Goal: Task Accomplishment & Management: Manage account settings

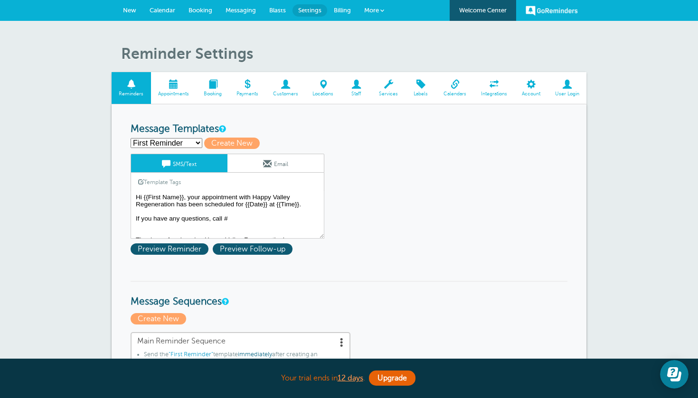
select select "159492"
type input "Third Reminder"
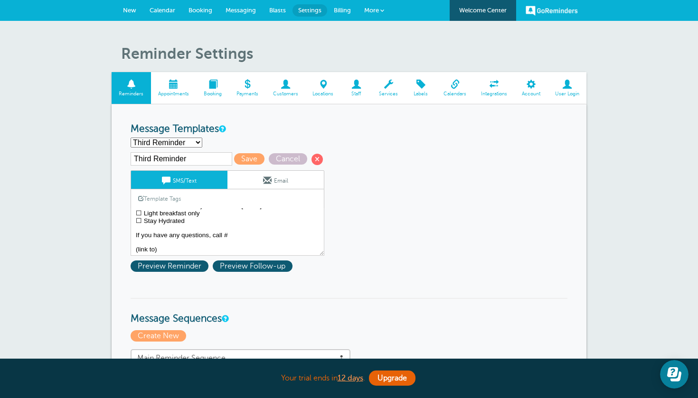
scroll to position [30, 0]
click at [162, 252] on textarea "Hi {{First Name}}, your appointment with Happy Valley Regeneration has been sch…" at bounding box center [228, 231] width 194 height 47
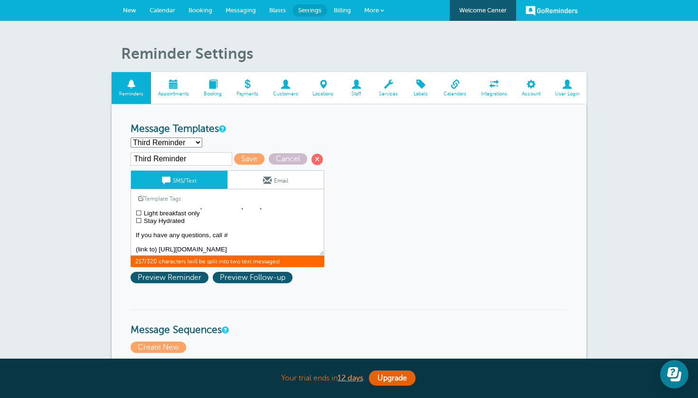
scroll to position [45, 0]
click at [162, 231] on textarea "Hi {{First Name}}, your appointment with Happy Valley Regeneration has been sch…" at bounding box center [228, 231] width 194 height 47
type textarea "{{First Name}}, your appointment with Happy Valley Regeneration is tomorrow at …"
click at [235, 159] on span "Save" at bounding box center [249, 158] width 30 height 11
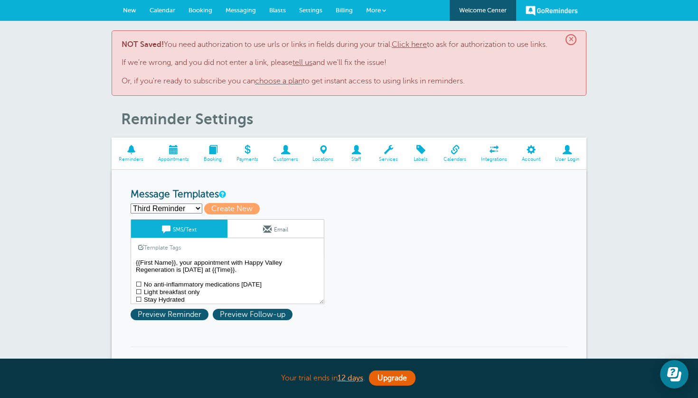
click at [416, 46] on link "Click here" at bounding box center [409, 44] width 35 height 9
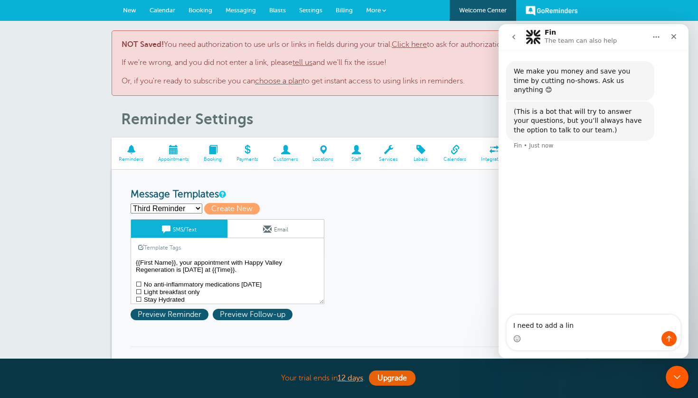
type textarea "I need to add a link"
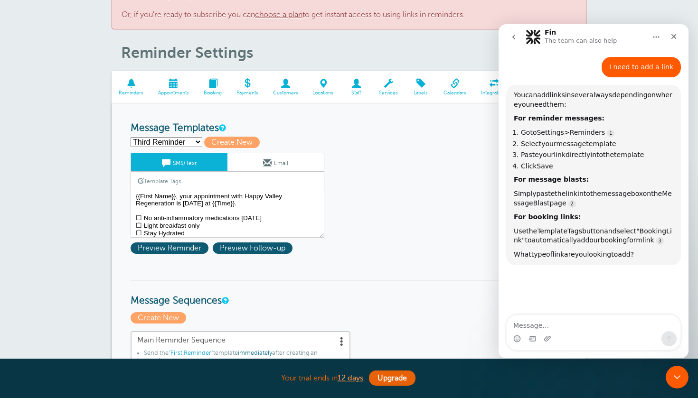
scroll to position [106, 0]
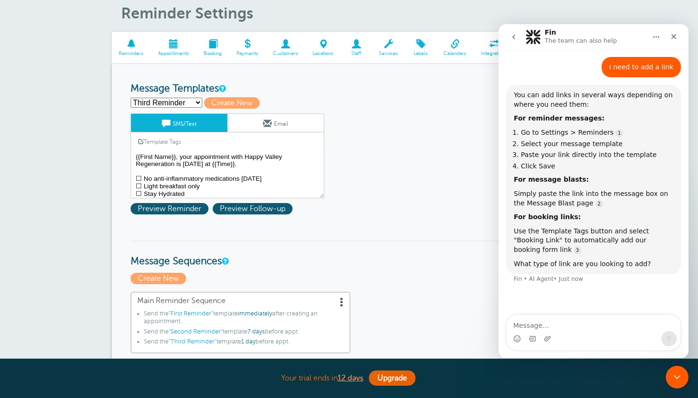
drag, startPoint x: 586, startPoint y: 35, endPoint x: 584, endPoint y: 28, distance: 6.5
click at [584, 28] on div "Fin The team can also help" at bounding box center [592, 37] width 177 height 18
click at [680, 37] on div "Close" at bounding box center [673, 36] width 17 height 17
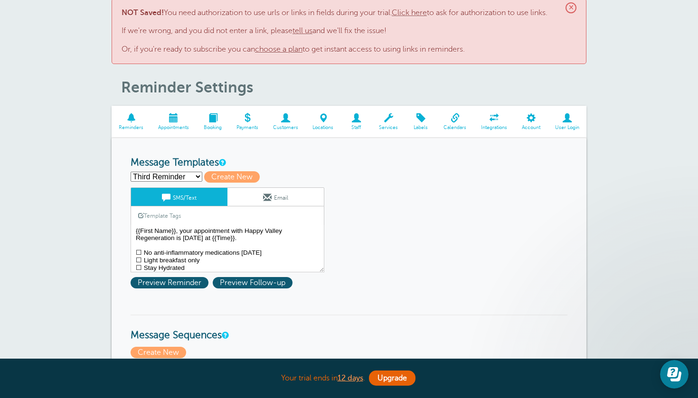
scroll to position [0, 0]
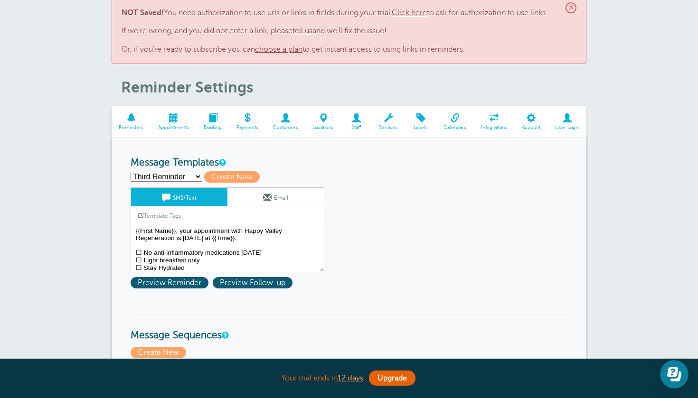
click at [531, 118] on span at bounding box center [530, 117] width 33 height 9
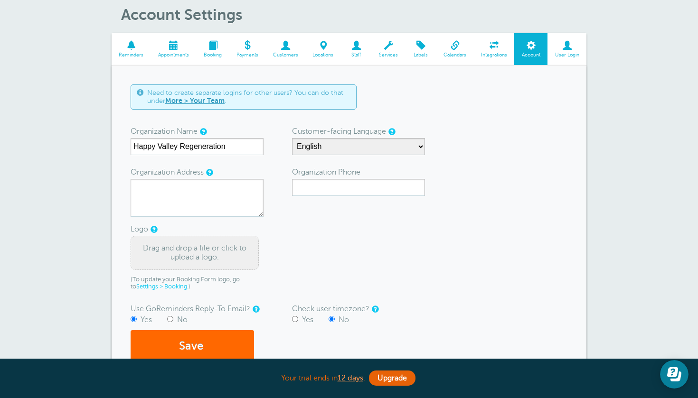
scroll to position [40, 0]
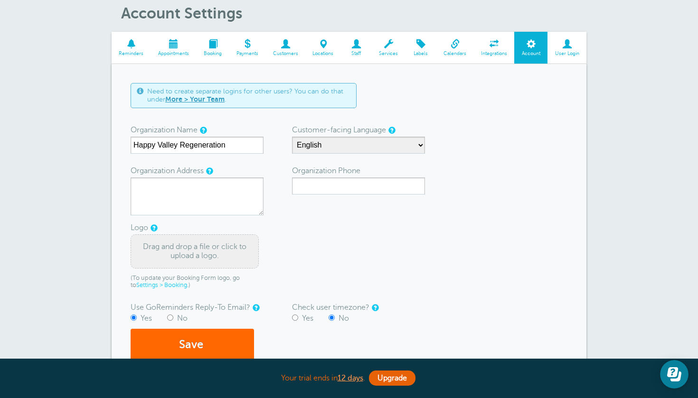
click at [501, 49] on link "Integrations" at bounding box center [494, 48] width 41 height 32
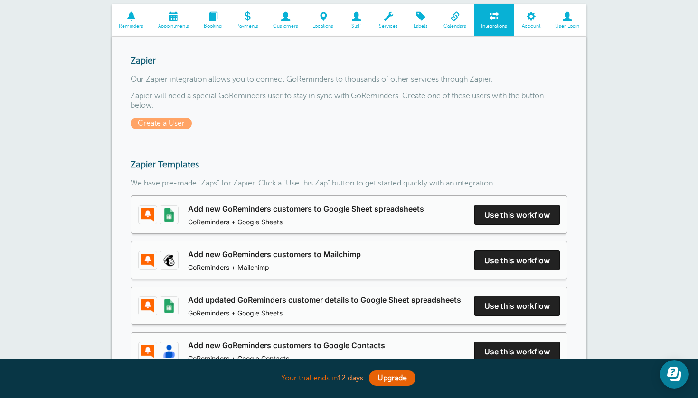
scroll to position [60, 0]
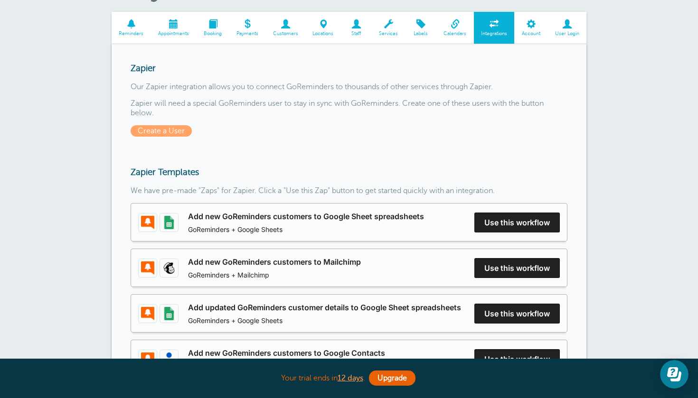
click at [530, 27] on span at bounding box center [530, 23] width 33 height 9
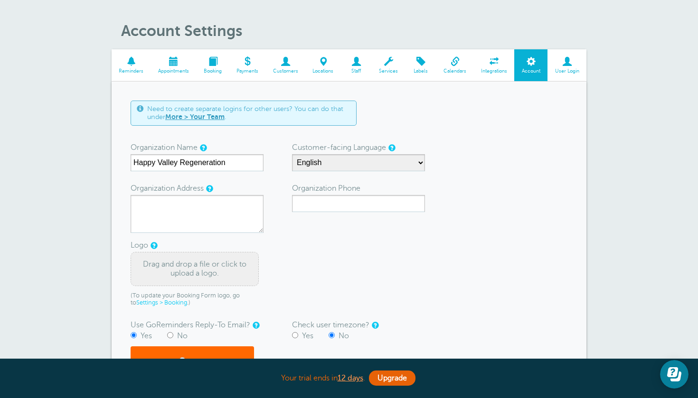
scroll to position [15, 0]
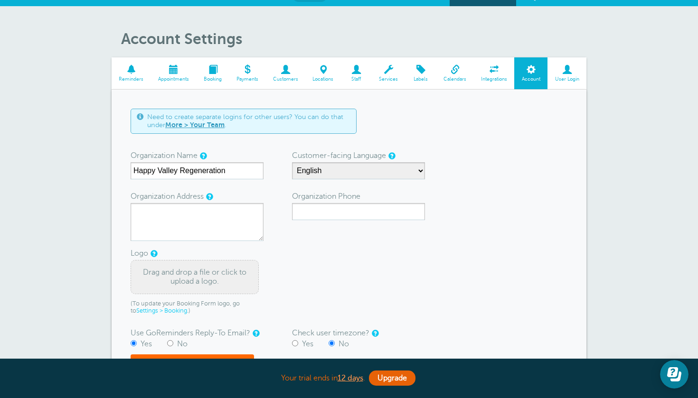
click at [132, 74] on span at bounding box center [131, 69] width 39 height 9
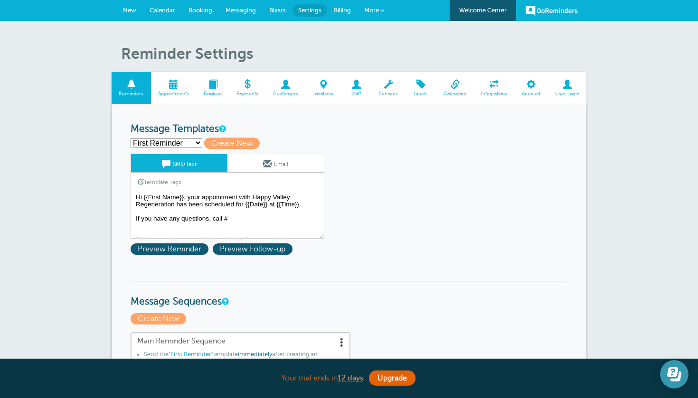
click at [676, 375] on icon "Open Learn | Contact Us" at bounding box center [672, 372] width 11 height 10
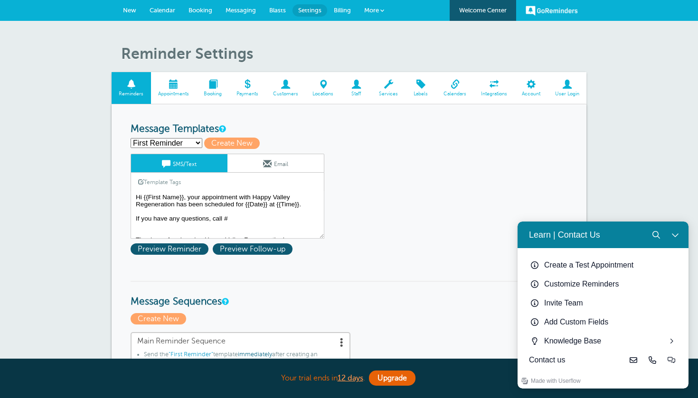
click at [679, 237] on button "Close Learn | Contact Us" at bounding box center [674, 234] width 19 height 19
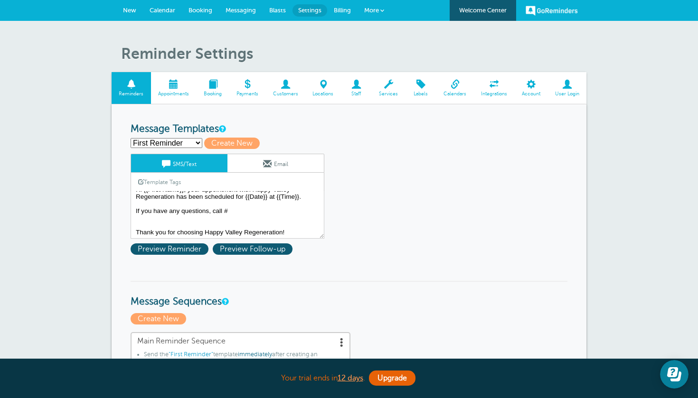
scroll to position [8, 0]
select select "159492"
type input "Third Reminder"
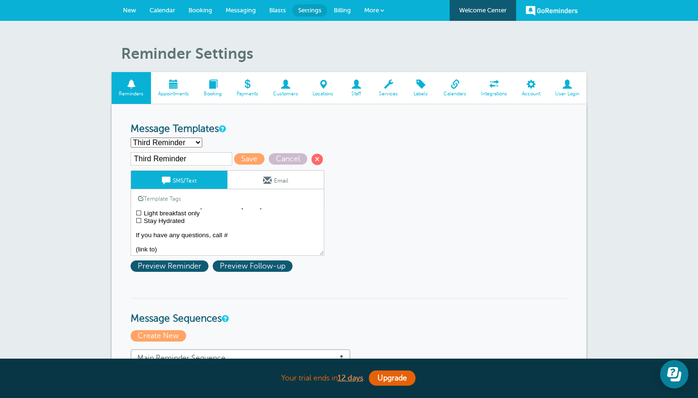
scroll to position [30, 0]
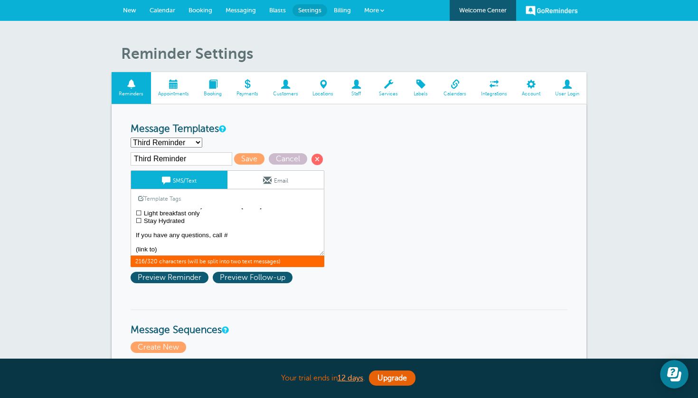
click at [173, 248] on textarea "Hi {{First Name}}, your appointment with Happy Valley Regeneration has been sch…" at bounding box center [228, 231] width 194 height 47
paste textarea "https://app.formdr.com/practice/NDI2NTQ=/form/0xEPbN_HL6aks11gnpF-PjJl0Z_tztQp"
type textarea "{{First Name}}, your appointment with Happy Valley Regeneration is tomorrow at …"
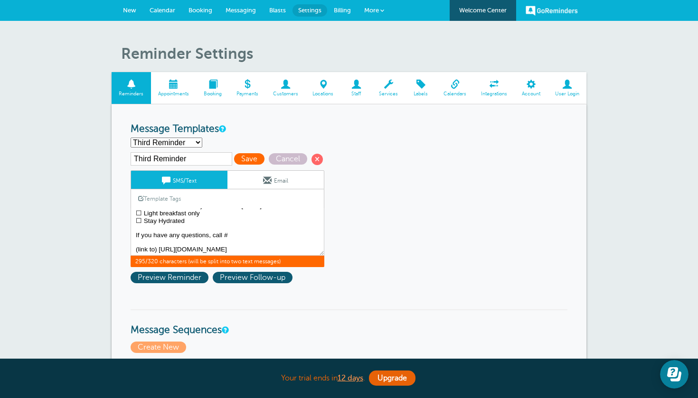
click at [237, 158] on span "Save" at bounding box center [249, 158] width 30 height 11
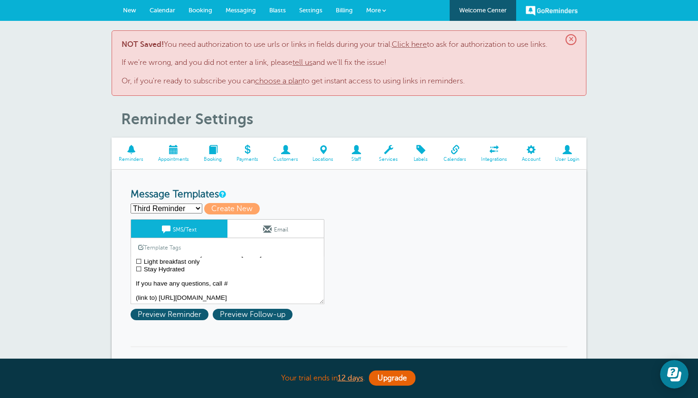
scroll to position [45, 0]
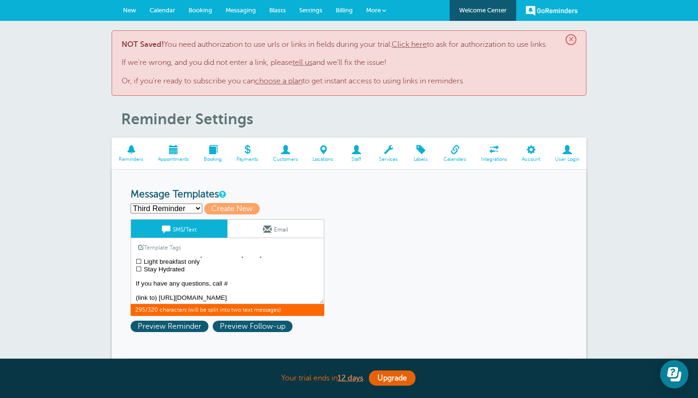
drag, startPoint x: 206, startPoint y: 298, endPoint x: 136, endPoint y: 286, distance: 71.2
click at [136, 286] on textarea "{{First Name}}, your appointment with Happy Valley Regeneration is [DATE] at {{…" at bounding box center [228, 280] width 194 height 47
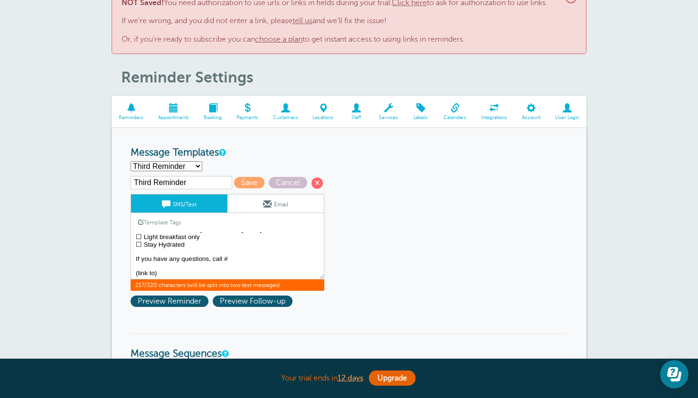
scroll to position [42, 0]
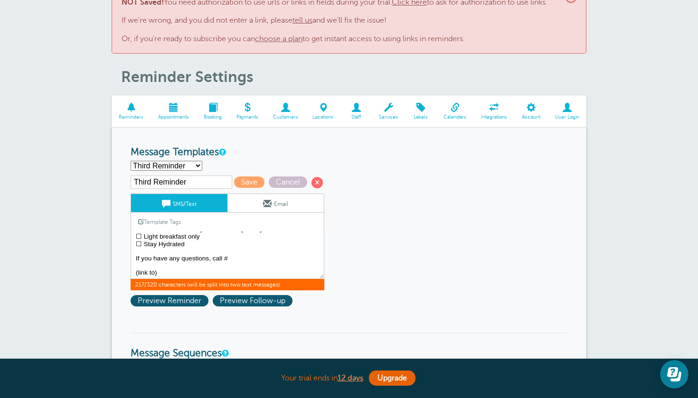
click at [192, 223] on div "Template Tags Copy SMS" at bounding box center [228, 222] width 194 height 19
click at [160, 219] on link "Template Tags" at bounding box center [159, 222] width 57 height 19
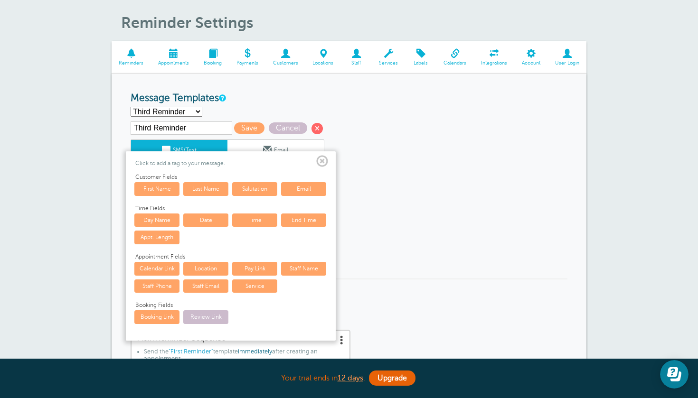
scroll to position [99, 0]
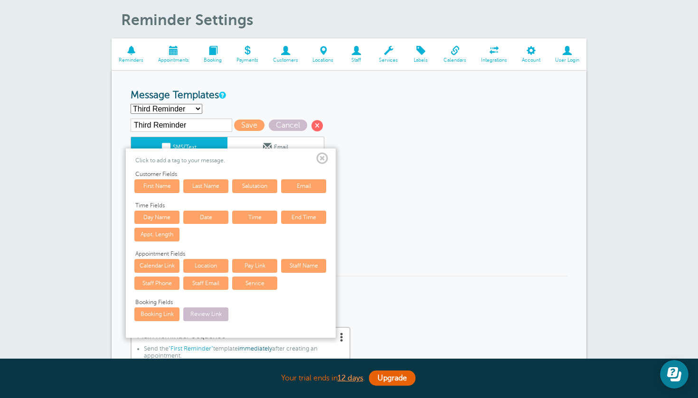
click at [262, 262] on link "Pay Link" at bounding box center [254, 265] width 45 height 13
type textarea "{{First Name}}, your appointment with Happy Valley Regeneration is tomorrow at …"
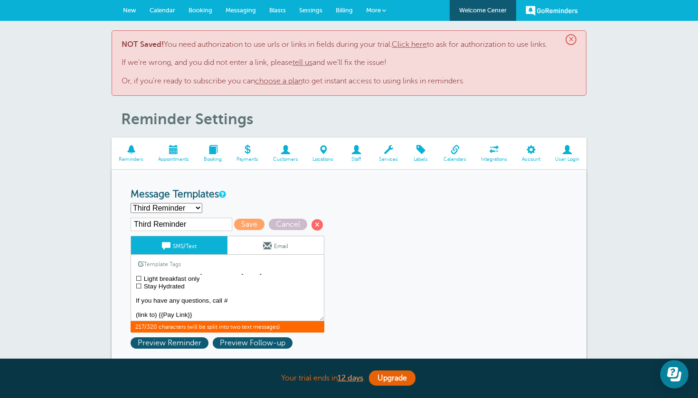
scroll to position [0, 0]
click at [383, 9] on span at bounding box center [384, 11] width 4 height 4
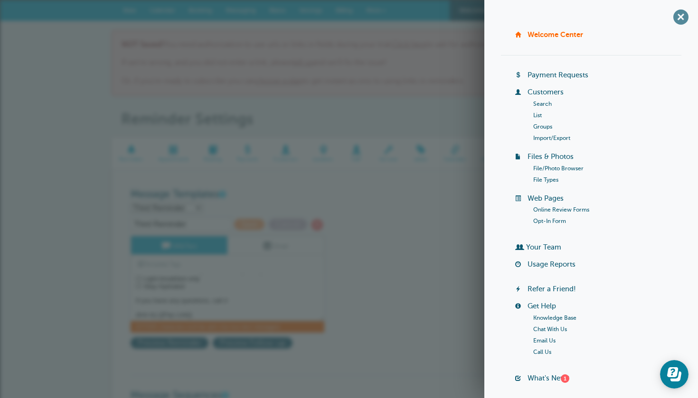
click at [684, 21] on span "+" at bounding box center [680, 16] width 21 height 21
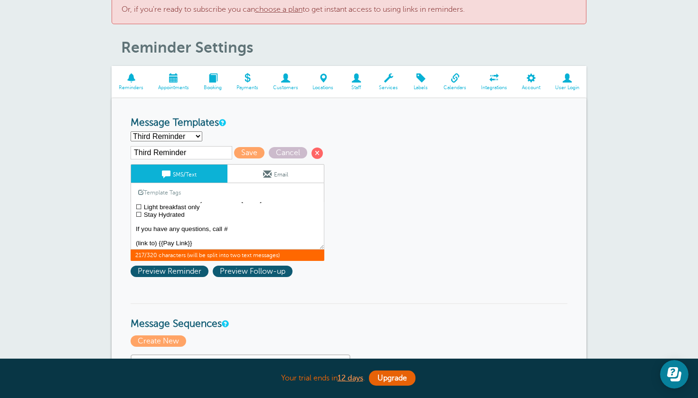
scroll to position [72, 0]
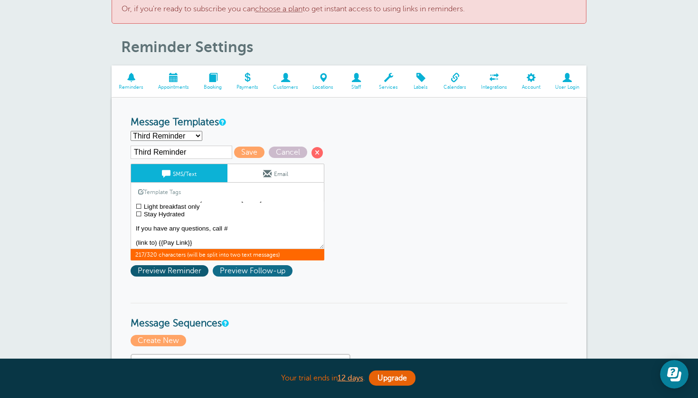
click at [261, 268] on span "Preview Follow-up" at bounding box center [253, 270] width 80 height 11
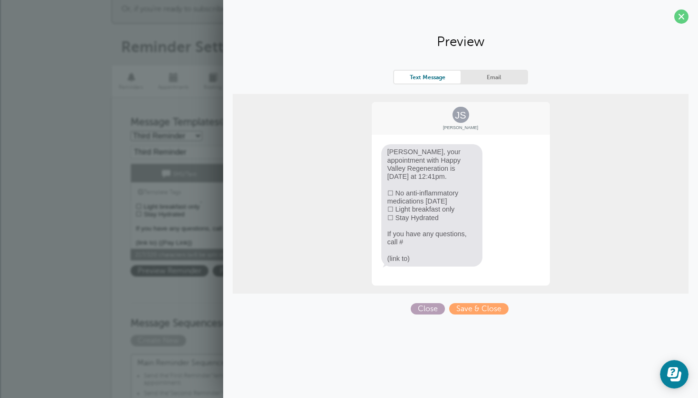
scroll to position [0, 0]
click at [423, 303] on span "Close" at bounding box center [428, 308] width 34 height 11
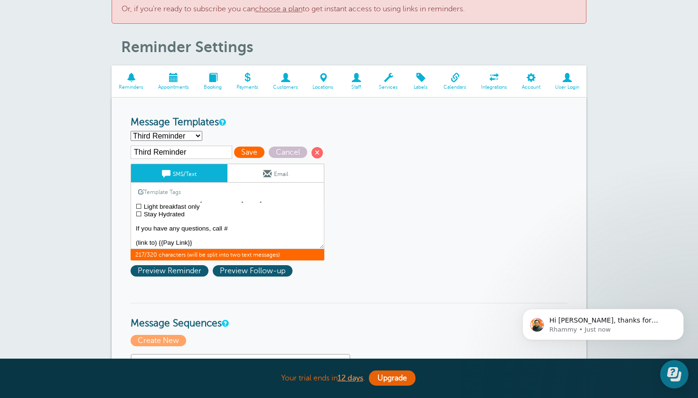
click at [241, 156] on span "Save" at bounding box center [249, 152] width 30 height 11
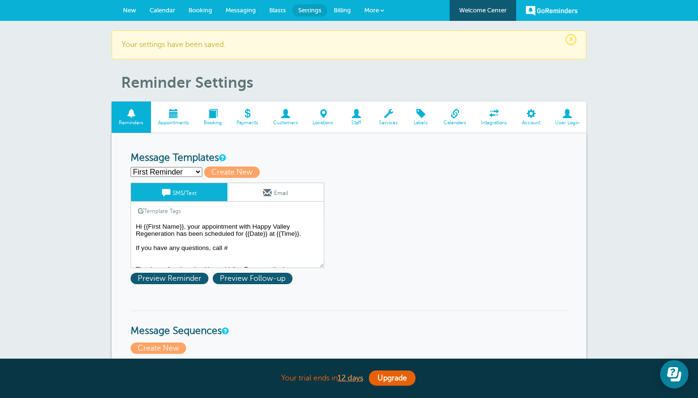
click at [183, 167] on div "First Reminder Second Reminder Third Reminder Create new... Create New" at bounding box center [349, 172] width 437 height 11
select select "159492"
type input "Third Reminder"
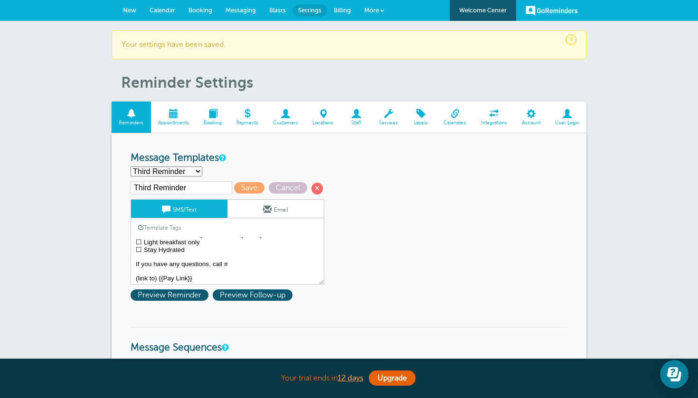
scroll to position [30, 0]
click at [182, 297] on span "Preview Reminder" at bounding box center [170, 294] width 78 height 11
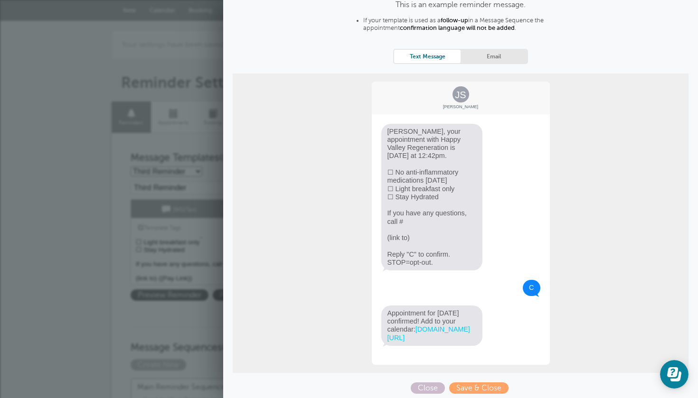
scroll to position [59, 0]
click at [134, 79] on h1 "Reminder Settings" at bounding box center [353, 83] width 465 height 18
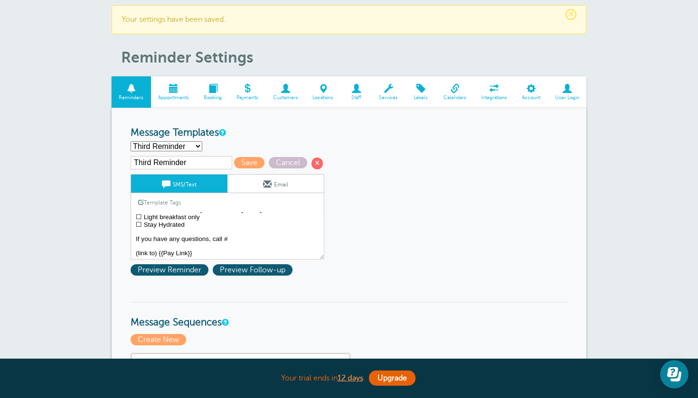
scroll to position [27, 0]
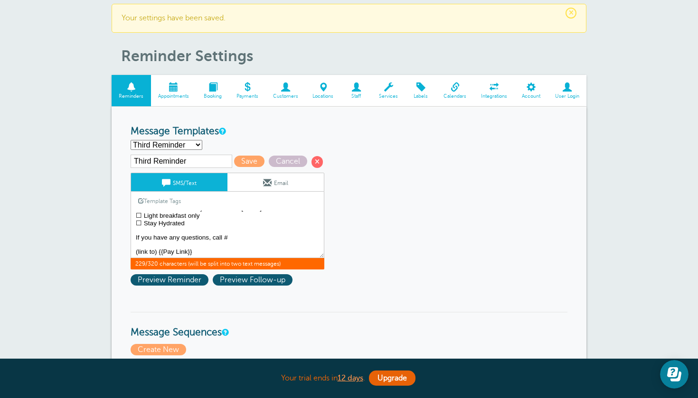
drag, startPoint x: 194, startPoint y: 250, endPoint x: 158, endPoint y: 250, distance: 35.6
click at [158, 250] on textarea "Hi {{First Name}}, your appointment with Happy Valley Regeneration has been sch…" at bounding box center [228, 234] width 194 height 47
drag, startPoint x: 158, startPoint y: 250, endPoint x: 135, endPoint y: 248, distance: 22.4
click at [135, 248] on textarea "Hi {{First Name}}, your appointment with Happy Valley Regeneration has been sch…" at bounding box center [228, 234] width 194 height 47
click at [173, 199] on link "Template Tags" at bounding box center [159, 201] width 57 height 19
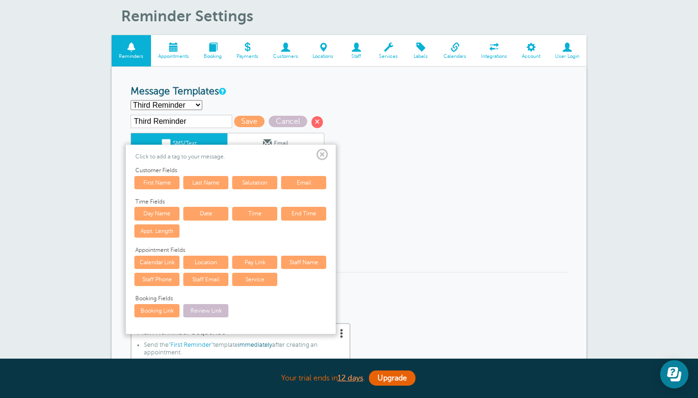
scroll to position [74, 0]
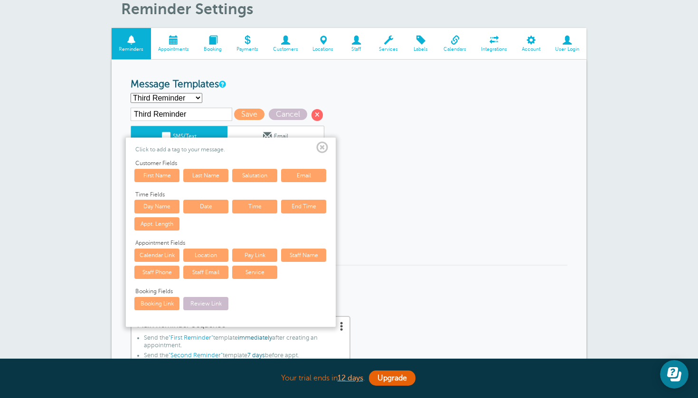
click at [264, 252] on link "Pay Link" at bounding box center [254, 255] width 45 height 13
type textarea "{{First Name}}, your appointment with Happy Valley Regeneration is tomorrow at …"
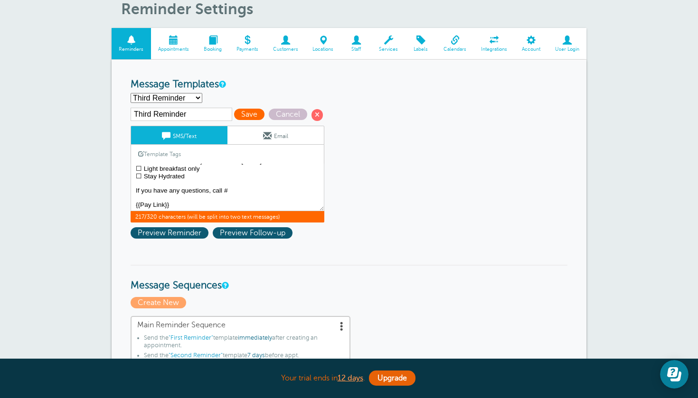
click at [238, 113] on span "Save" at bounding box center [249, 114] width 30 height 11
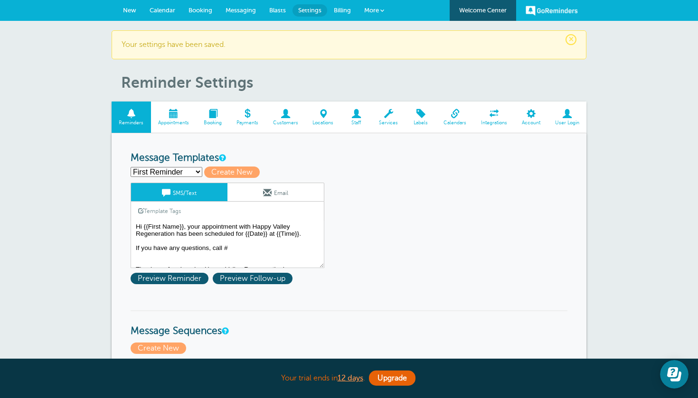
select select "159492"
type input "Third Reminder"
type textarea "{{First Name}}, your appointment with Happy Valley Regeneration is [DATE] at {{…"
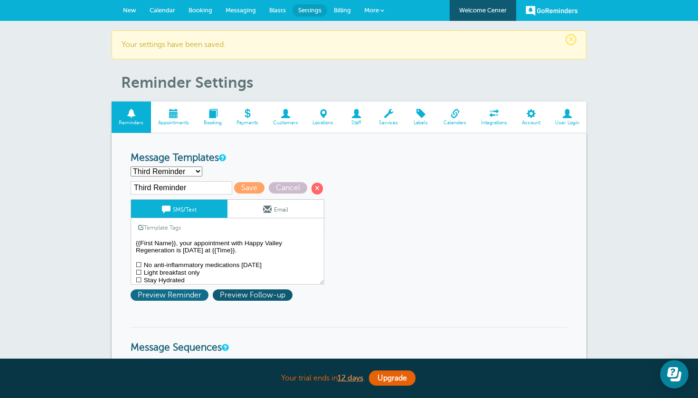
click at [192, 295] on span "Preview Reminder" at bounding box center [170, 294] width 78 height 11
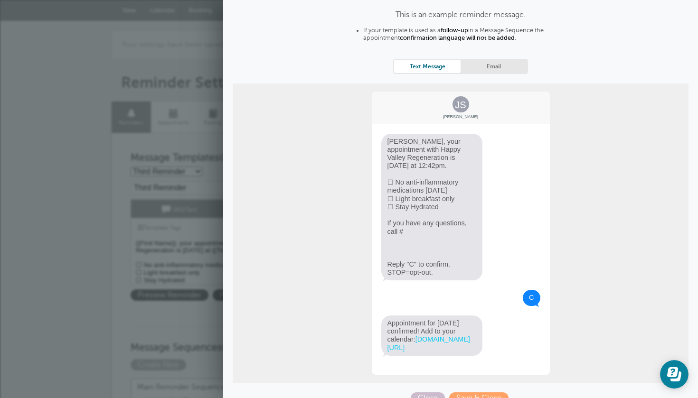
scroll to position [55, 0]
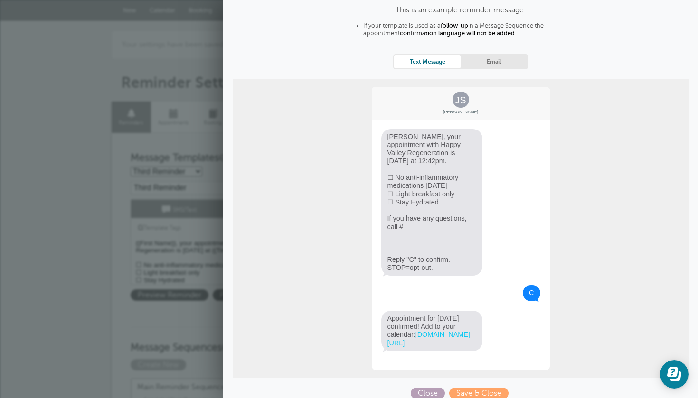
click at [424, 389] on span "Close" at bounding box center [428, 393] width 34 height 11
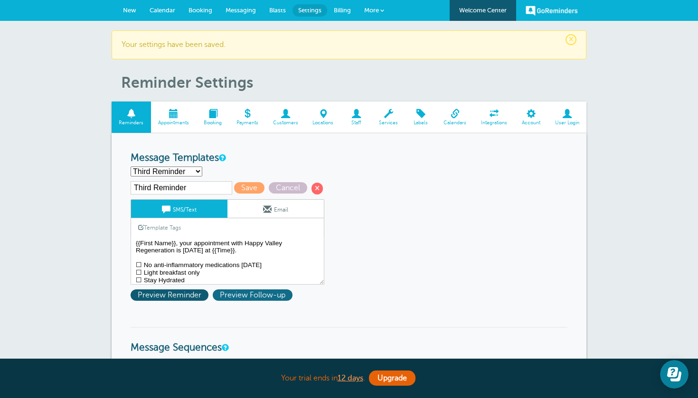
click at [257, 298] on span "Preview Follow-up" at bounding box center [253, 294] width 80 height 11
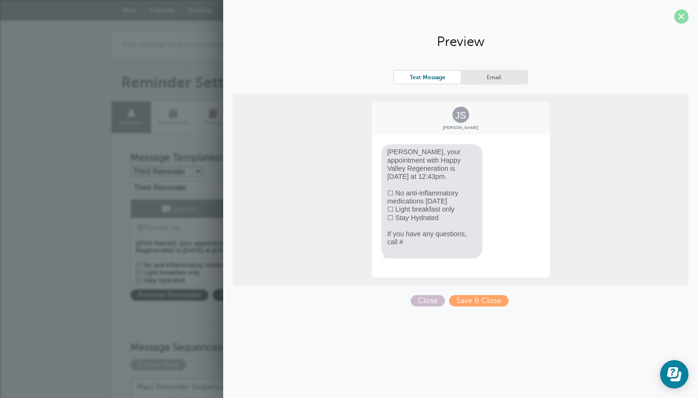
click at [681, 20] on span at bounding box center [681, 16] width 14 height 14
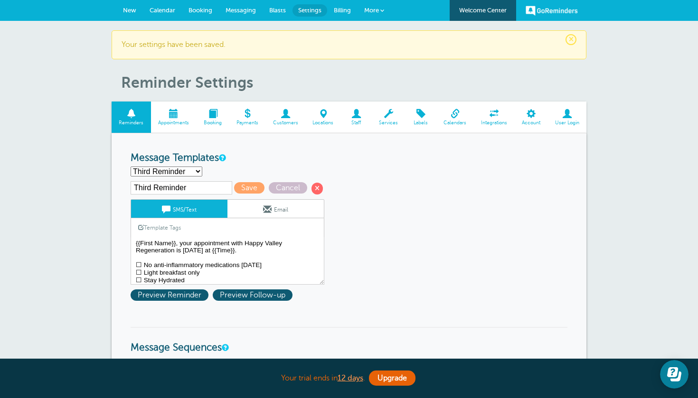
click at [370, 13] on span "More" at bounding box center [371, 10] width 15 height 7
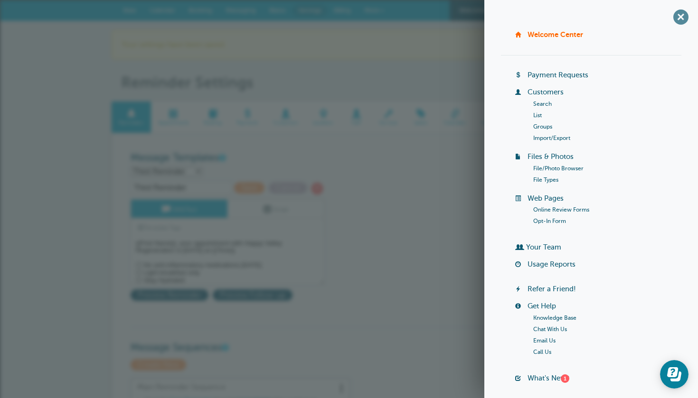
click at [681, 17] on span "+" at bounding box center [680, 16] width 21 height 21
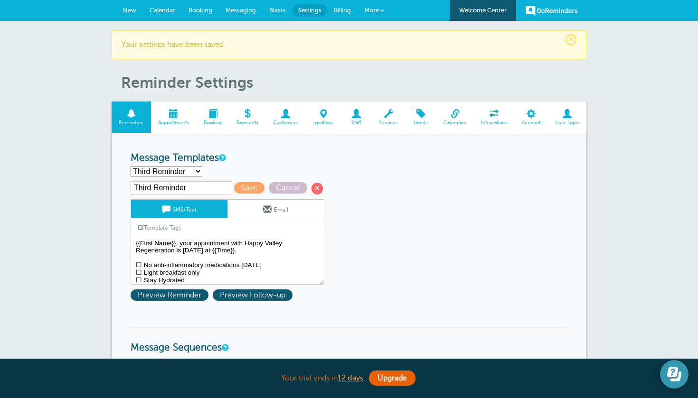
click at [669, 373] on icon "Open Learn | Contact Us" at bounding box center [672, 372] width 11 height 10
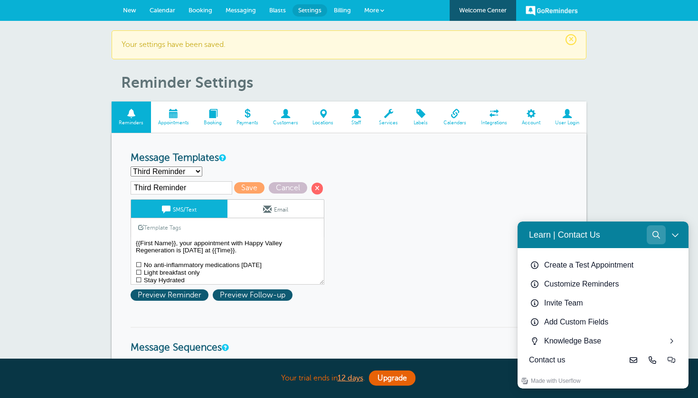
click at [654, 234] on icon "Search" at bounding box center [656, 235] width 8 height 8
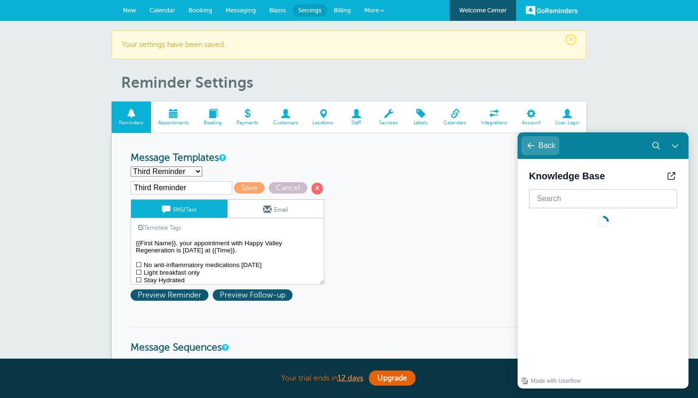
click at [530, 148] on icon "Learn | Contact Us" at bounding box center [530, 146] width 7 height 6
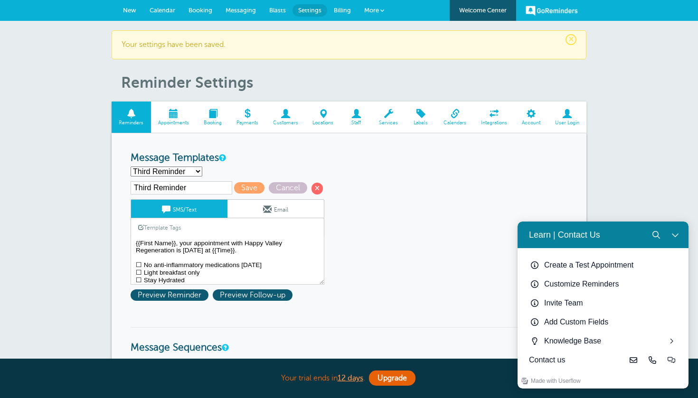
click at [681, 233] on button "Close Learn | Contact Us" at bounding box center [674, 234] width 19 height 19
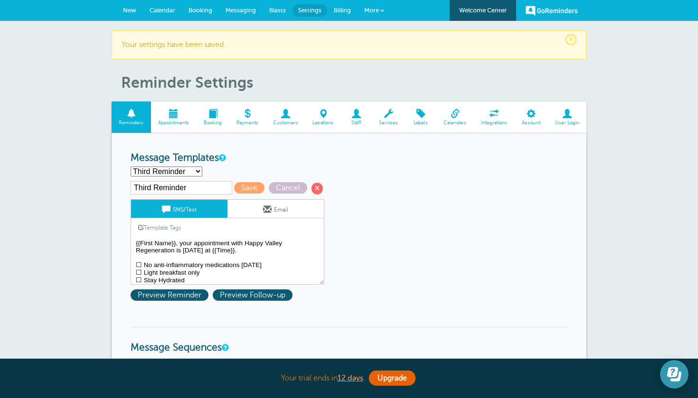
click at [669, 374] on icon "Open Learn | Contact Us" at bounding box center [672, 372] width 11 height 10
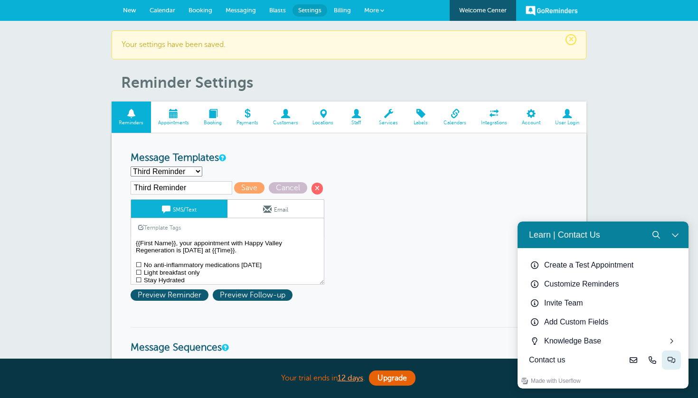
click at [670, 363] on icon "Live-chat" at bounding box center [671, 360] width 8 height 8
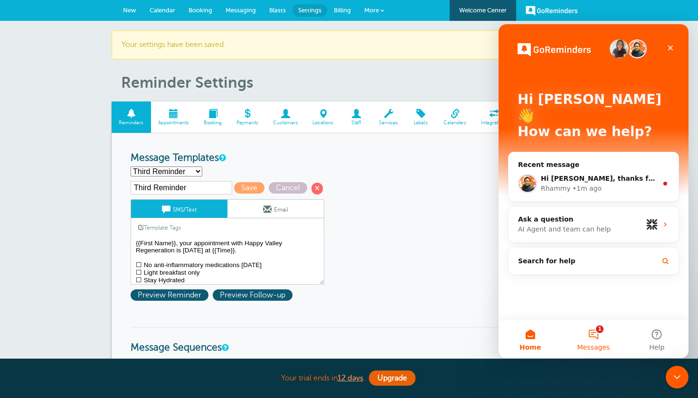
click at [594, 335] on button "1 Messages" at bounding box center [592, 339] width 63 height 38
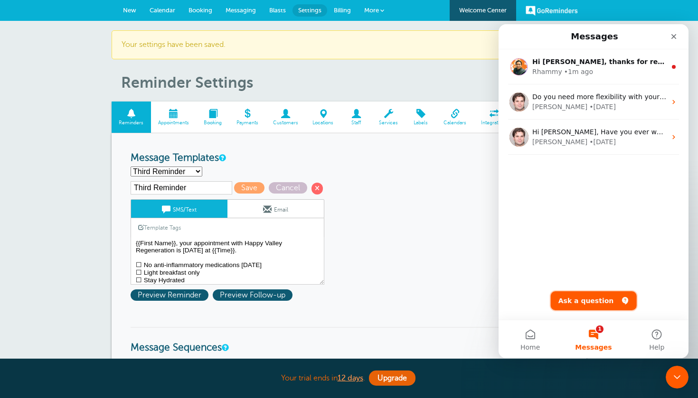
click at [596, 301] on button "Ask a question" at bounding box center [594, 300] width 86 height 19
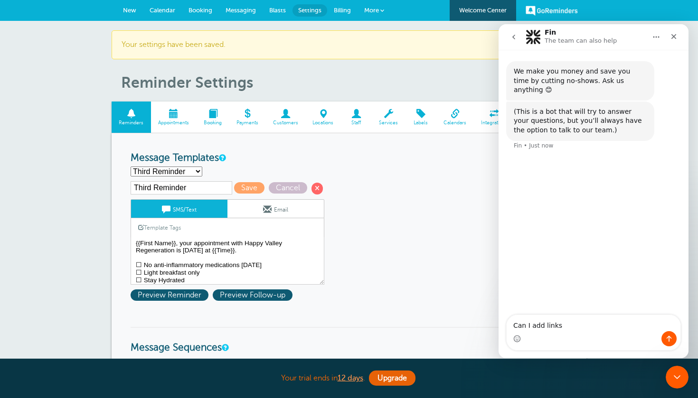
type textarea "Can I add links?"
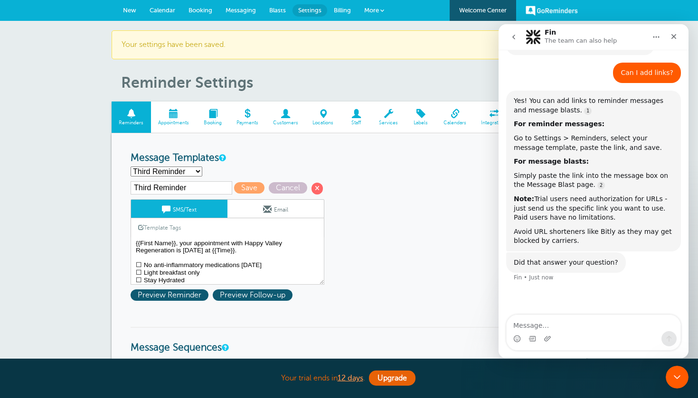
click at [280, 9] on span "Blasts" at bounding box center [277, 10] width 17 height 7
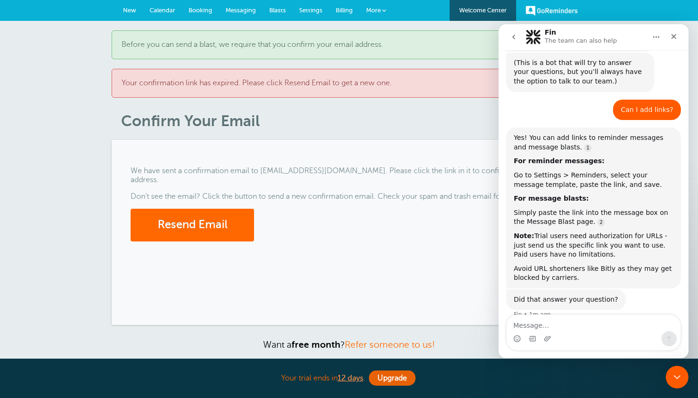
click at [232, 10] on span "Messaging" at bounding box center [240, 10] width 30 height 7
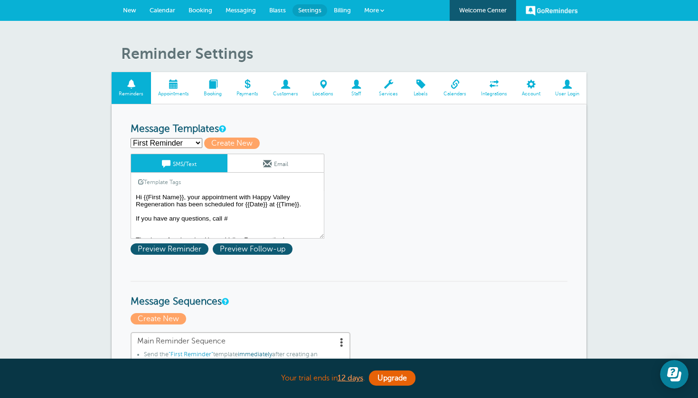
click at [160, 11] on span "Calendar" at bounding box center [162, 10] width 26 height 7
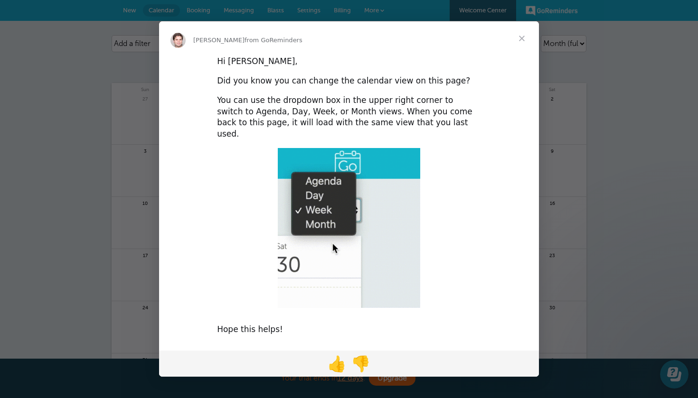
click at [132, 15] on div "Intercom messenger" at bounding box center [349, 199] width 698 height 398
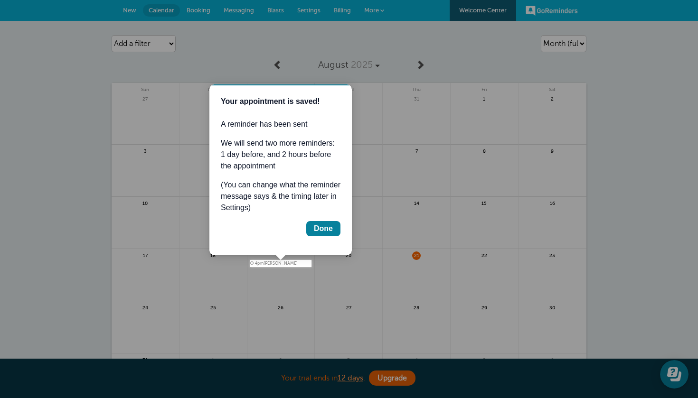
click at [132, 11] on div at bounding box center [155, 130] width 311 height 260
click at [327, 226] on div "Done" at bounding box center [323, 228] width 19 height 11
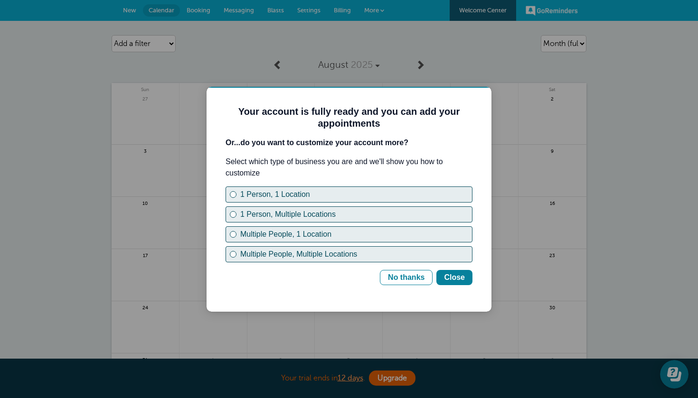
click at [247, 9] on div at bounding box center [349, 199] width 698 height 398
click at [413, 285] on button "No thanks" at bounding box center [406, 277] width 53 height 15
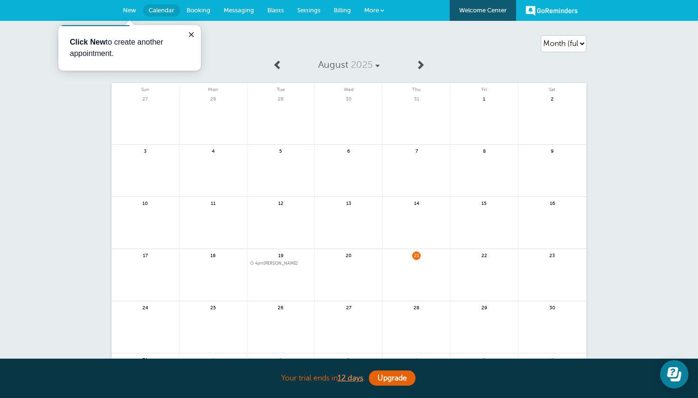
click at [241, 11] on span "Messaging" at bounding box center [239, 10] width 30 height 7
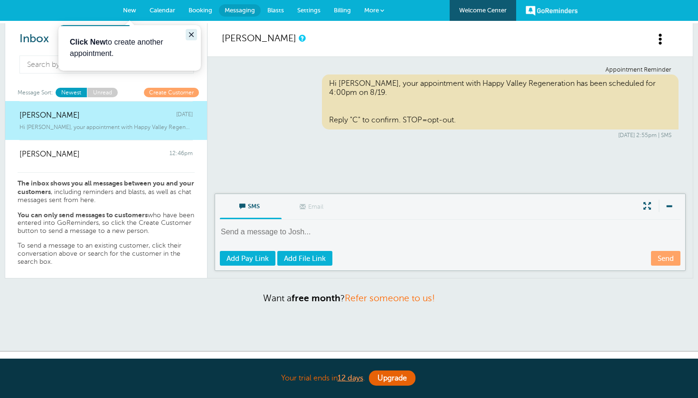
click at [192, 34] on icon "Close guide" at bounding box center [191, 34] width 5 height 5
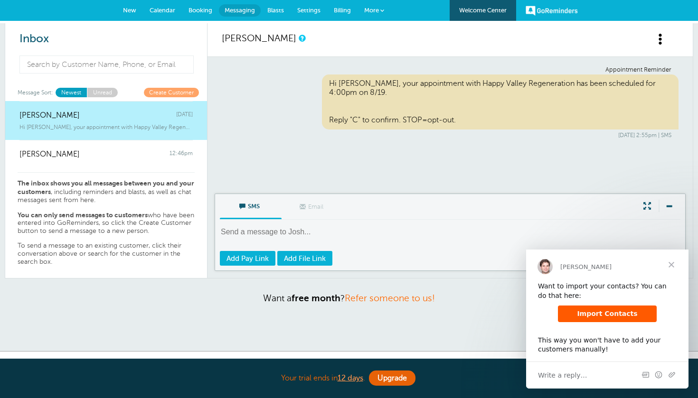
click at [311, 11] on span "Settings" at bounding box center [308, 10] width 23 height 7
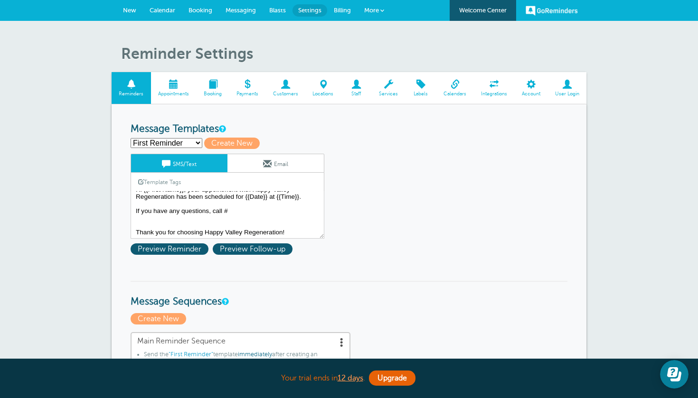
select select "159492"
type input "Third Reminder"
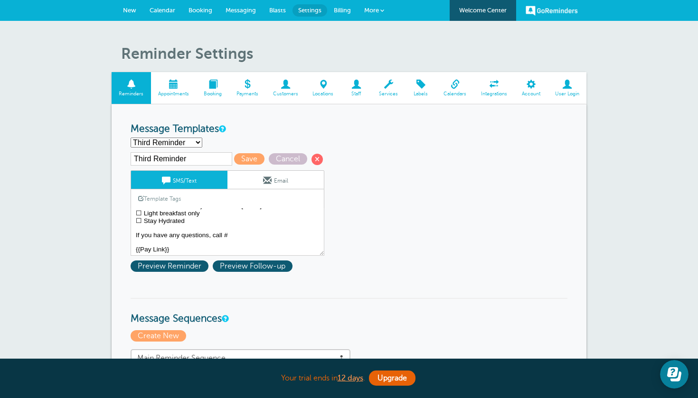
scroll to position [30, 0]
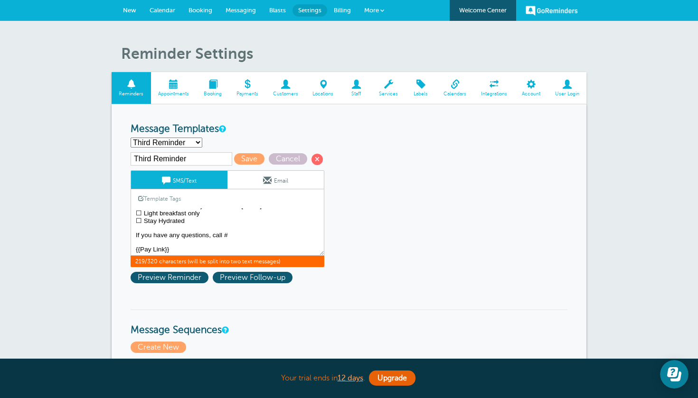
drag, startPoint x: 173, startPoint y: 249, endPoint x: 137, endPoint y: 249, distance: 36.1
click at [137, 249] on textarea "Hi {{First Name}}, your appointment with Happy Valley Regeneration has been sch…" at bounding box center [228, 231] width 194 height 47
click at [200, 242] on textarea "Hi {{First Name}}, your appointment with Happy Valley Regeneration has been sch…" at bounding box center [228, 231] width 194 height 47
click at [196, 252] on textarea "Hi {{First Name}}, your appointment with Happy Valley Regeneration has been sch…" at bounding box center [228, 231] width 194 height 47
click at [180, 275] on span "Preview Reminder" at bounding box center [170, 277] width 78 height 11
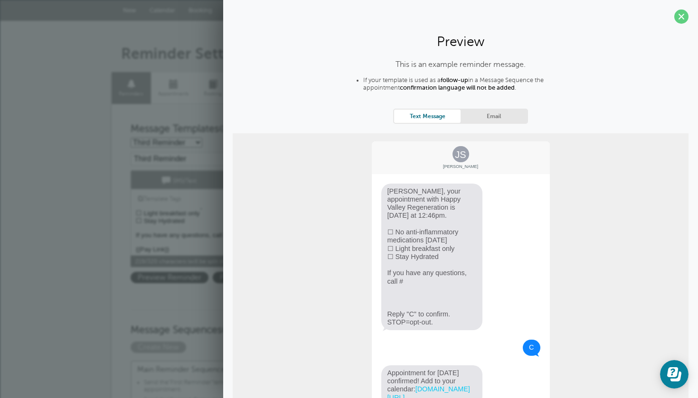
click at [506, 117] on link "Email" at bounding box center [493, 116] width 66 height 13
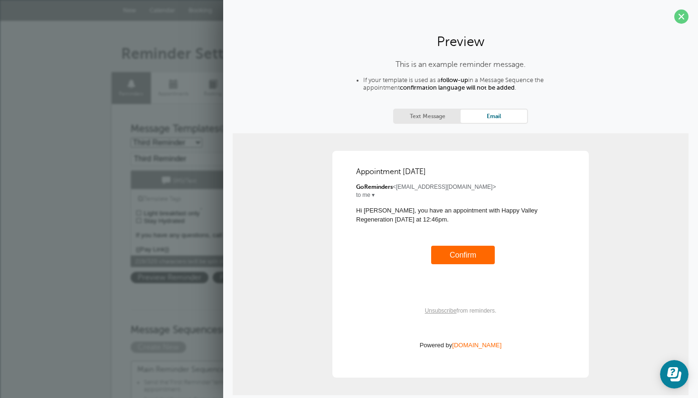
click at [435, 114] on link "Text Message" at bounding box center [427, 116] width 66 height 13
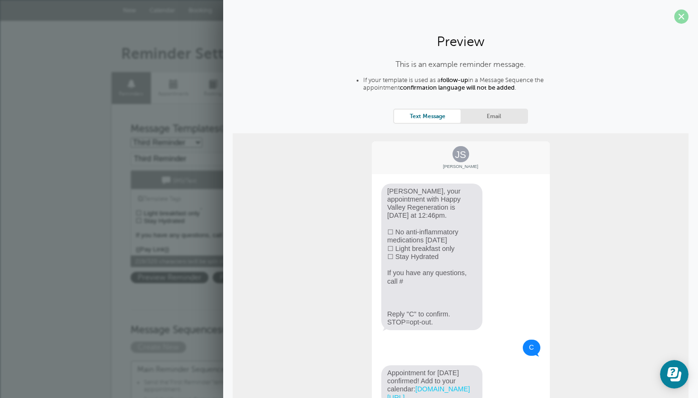
click at [681, 19] on span at bounding box center [681, 16] width 14 height 14
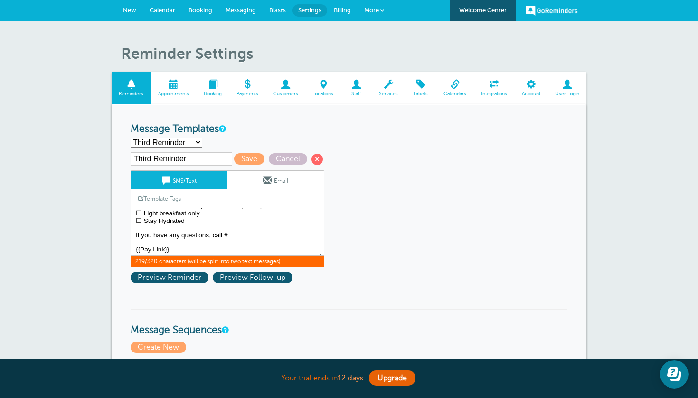
drag, startPoint x: 179, startPoint y: 249, endPoint x: 132, endPoint y: 250, distance: 47.0
click at [132, 250] on textarea "Hi {{First Name}}, your appointment with Happy Valley Regeneration has been sch…" at bounding box center [228, 231] width 194 height 47
paste textarea "[URL][DOMAIN_NAME]"
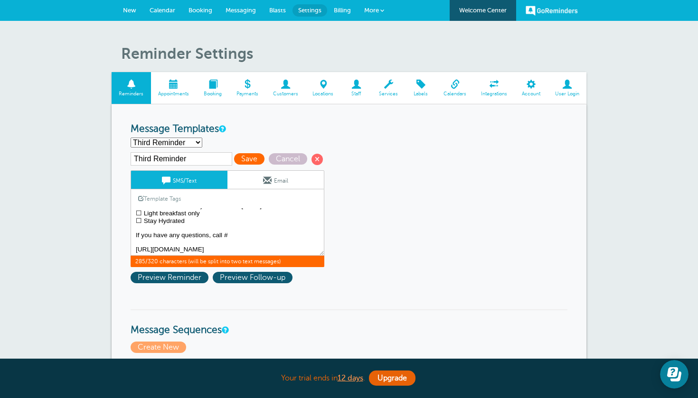
type textarea "{{First Name}}, your appointment with Happy Valley Regeneration is [DATE] at {{…"
click at [237, 157] on span "Save" at bounding box center [249, 158] width 30 height 11
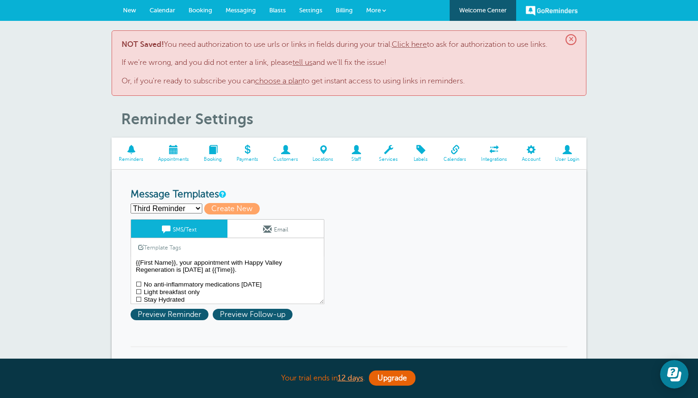
click at [422, 43] on link "Click here" at bounding box center [409, 44] width 35 height 9
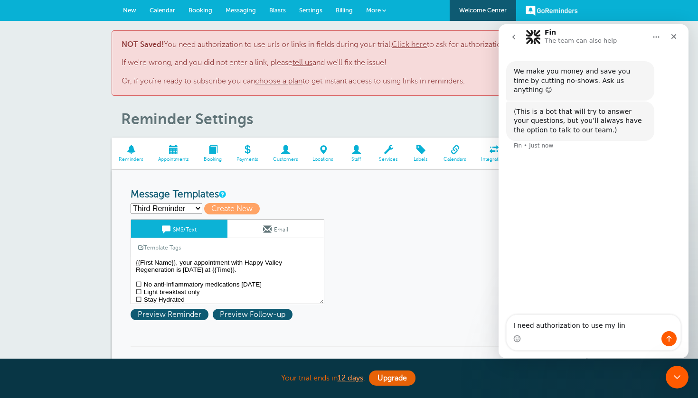
type textarea "I need authorization to use my link"
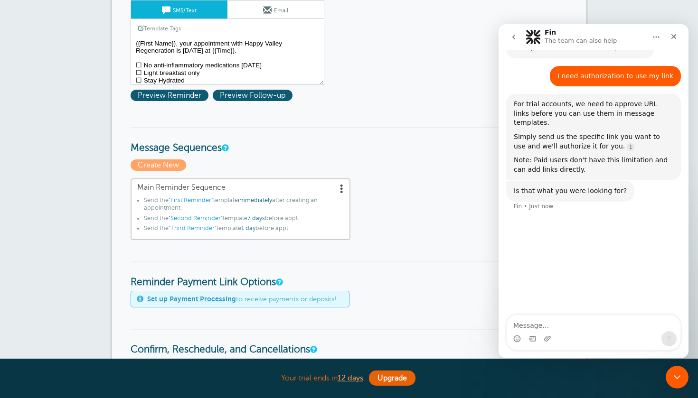
scroll to position [90, 0]
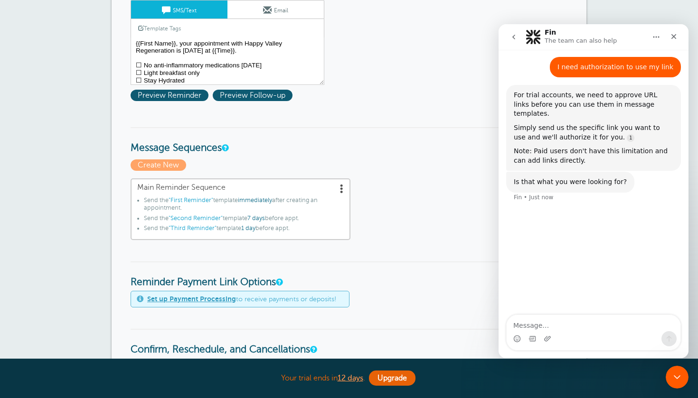
click at [558, 325] on textarea "Message…" at bounding box center [593, 323] width 174 height 16
type textarea "[URL][DOMAIN_NAME]"
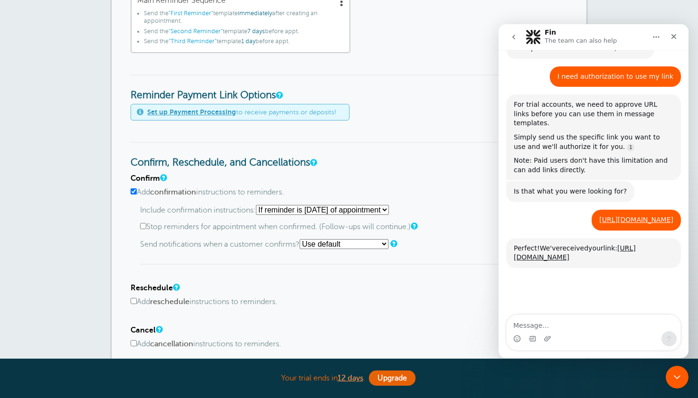
scroll to position [222, 0]
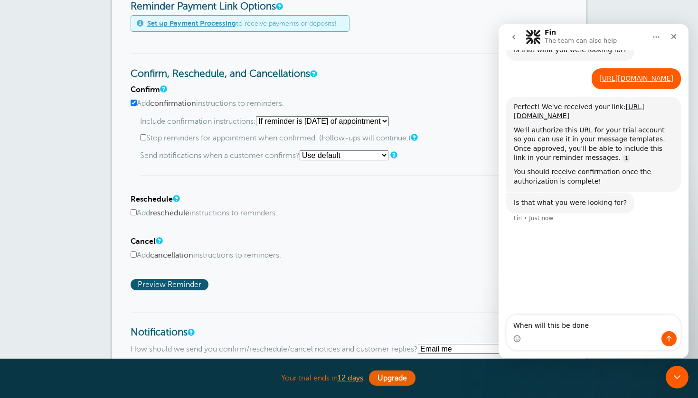
type textarea "When will this be done?"
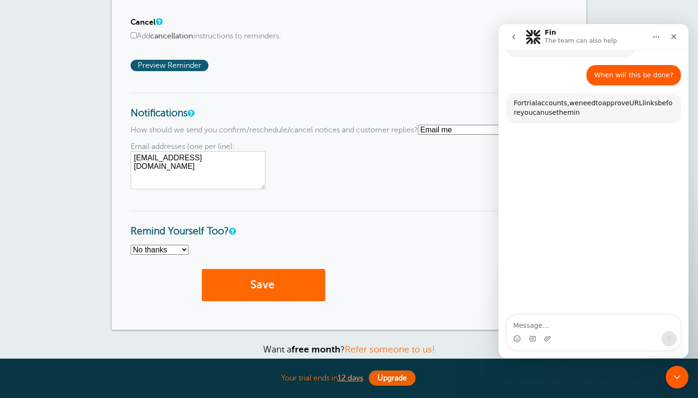
scroll to position [767, 0]
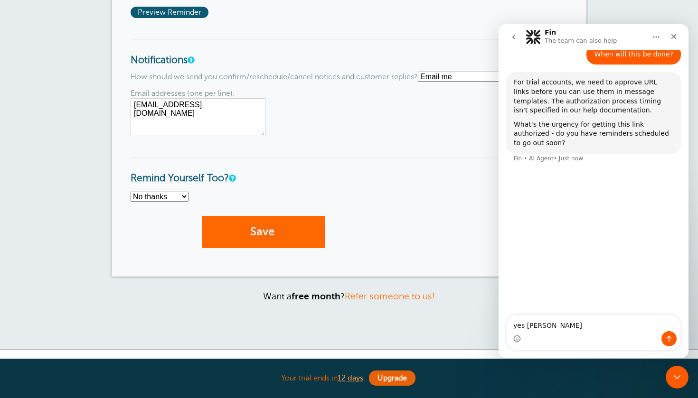
type textarea "yes asap"
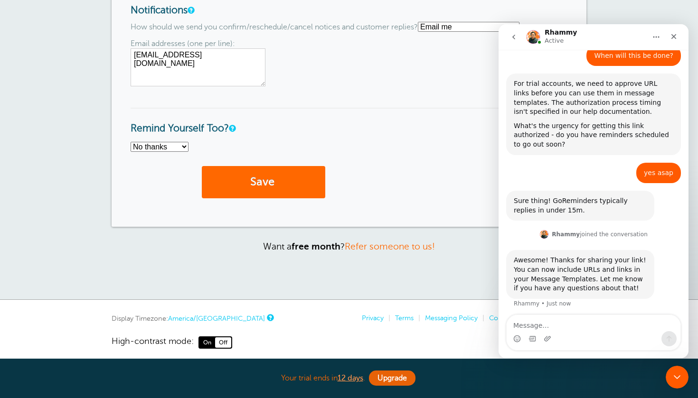
scroll to position [428, 0]
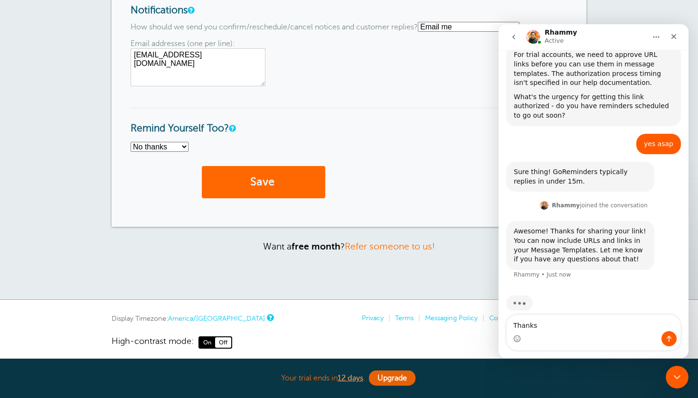
type textarea "Thanks!"
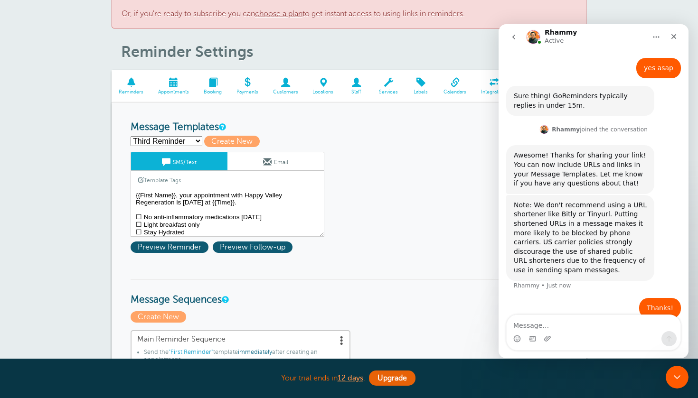
scroll to position [75, 0]
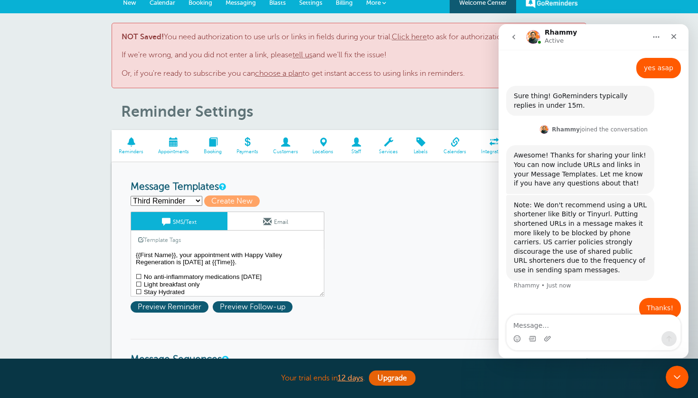
scroll to position [1, 0]
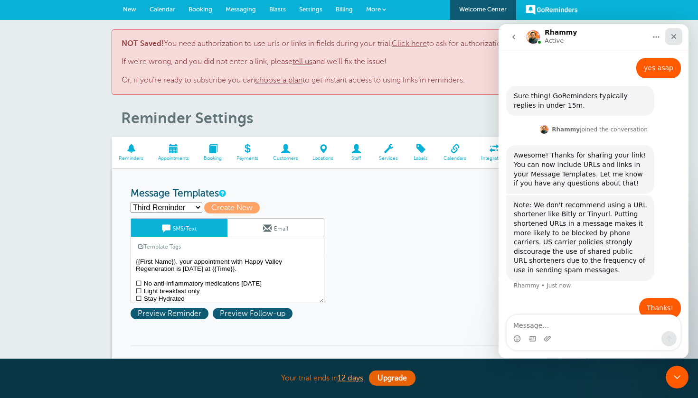
click at [672, 37] on icon "Close" at bounding box center [674, 37] width 8 height 8
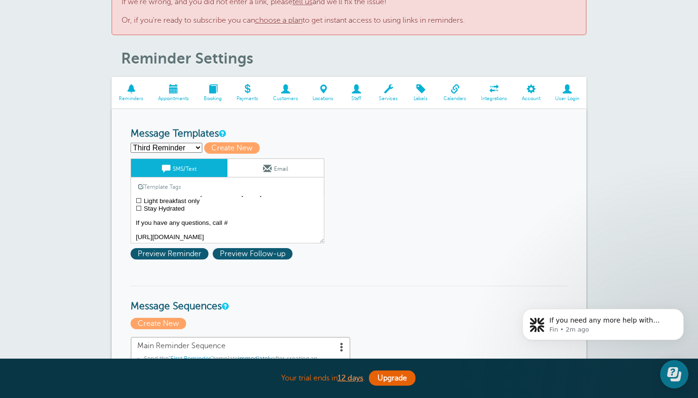
scroll to position [63, 0]
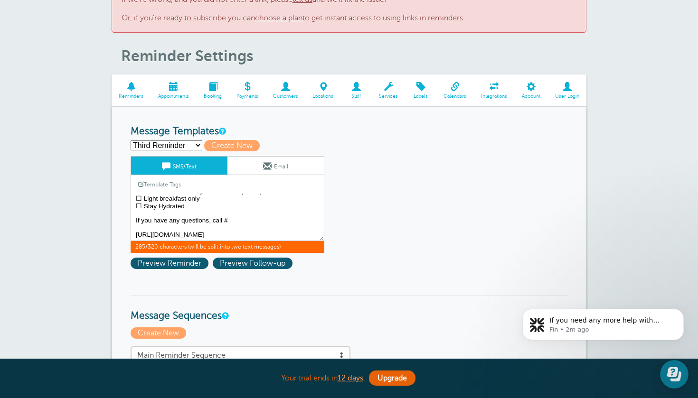
click at [214, 232] on textarea "{{First Name}}, your appointment with Happy Valley Regeneration is tomorrow at …" at bounding box center [228, 217] width 194 height 47
click at [185, 266] on span "Preview Reminder" at bounding box center [170, 263] width 78 height 11
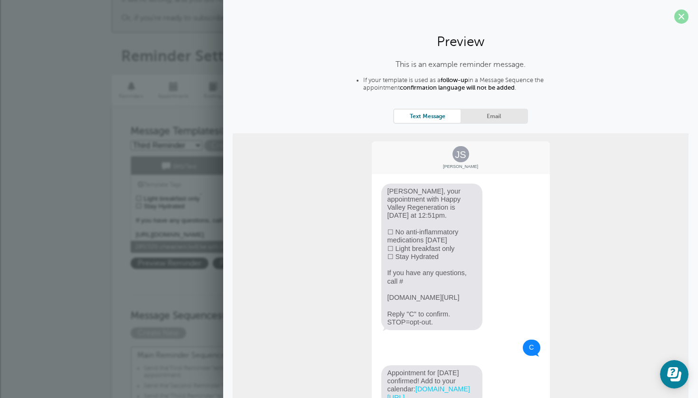
click at [682, 17] on span at bounding box center [681, 16] width 14 height 14
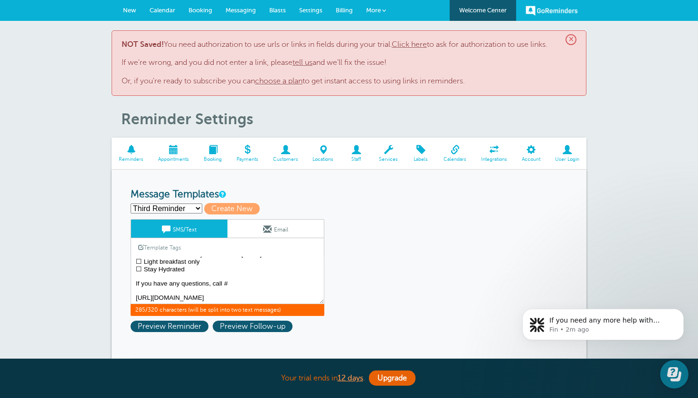
scroll to position [0, 0]
click at [132, 11] on span "New" at bounding box center [129, 10] width 13 height 7
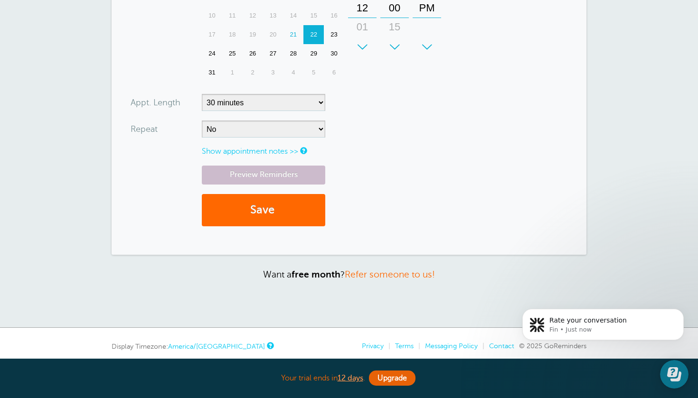
scroll to position [322, 0]
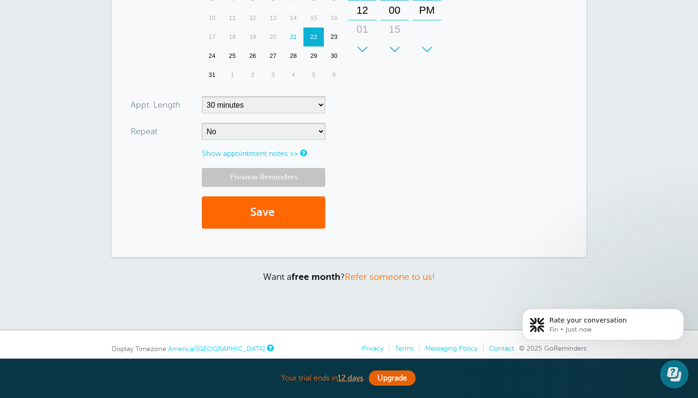
click at [292, 176] on link "Preview Reminders" at bounding box center [263, 177] width 123 height 19
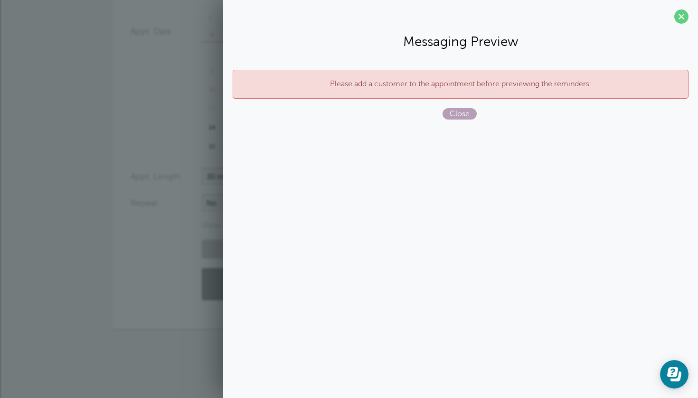
click at [461, 114] on span "Close" at bounding box center [459, 113] width 34 height 11
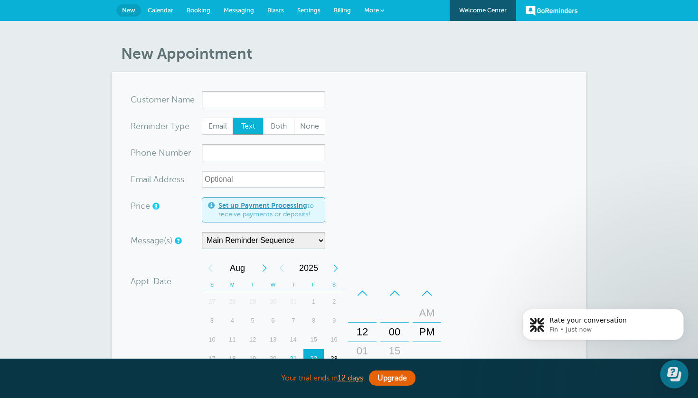
scroll to position [0, 0]
click at [241, 10] on span "Messaging" at bounding box center [239, 10] width 30 height 7
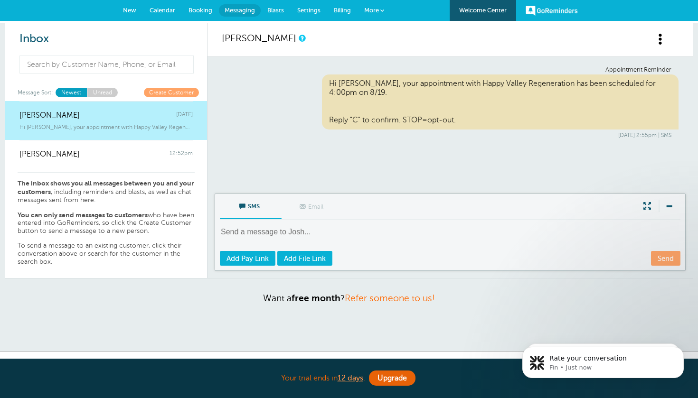
click at [309, 10] on span "Settings" at bounding box center [308, 10] width 23 height 7
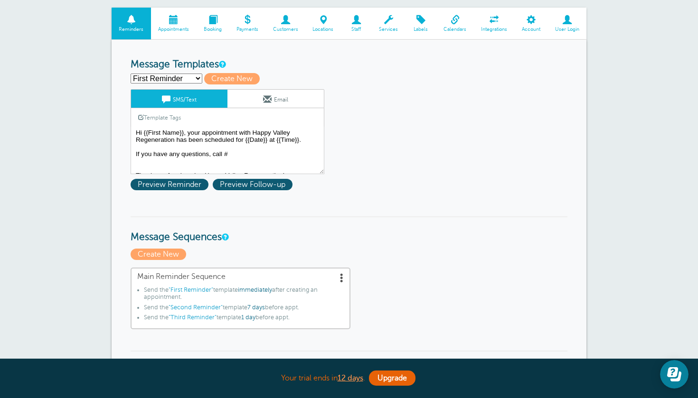
select select "159492"
type input "Third Reminder"
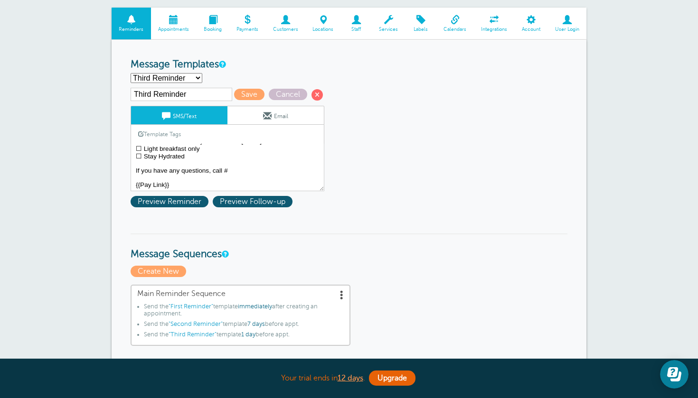
scroll to position [30, 0]
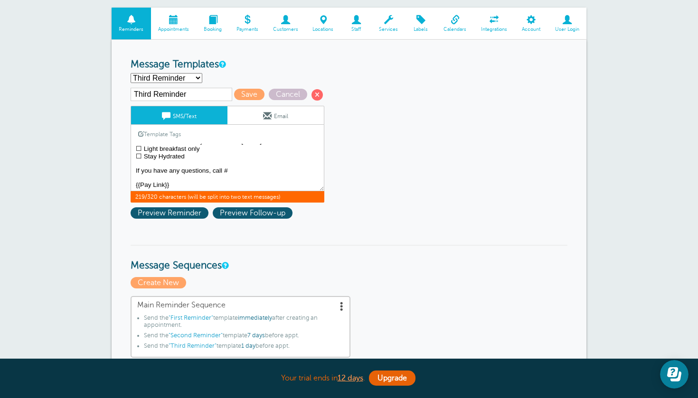
drag, startPoint x: 179, startPoint y: 183, endPoint x: 127, endPoint y: 186, distance: 52.3
paste textarea "https://app.formdr.com/practice/NDI2NTQ=/form/0xEPbN_HL6aks11gnpF-PjJl0Z_tztQp"
type textarea "{{First Name}}, your appointment with Happy Valley Regeneration is [DATE] at {{…"
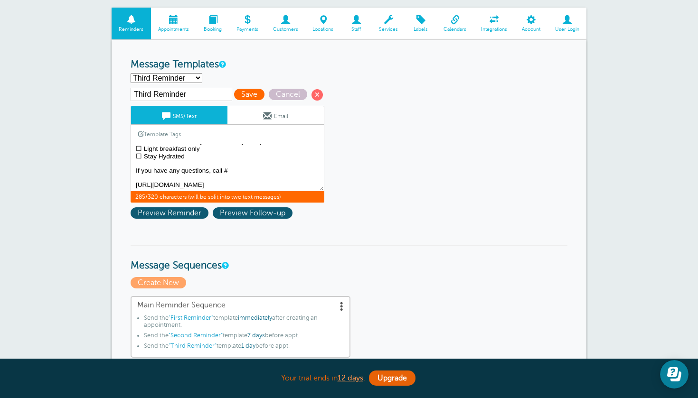
click at [236, 93] on span "Save" at bounding box center [249, 94] width 30 height 11
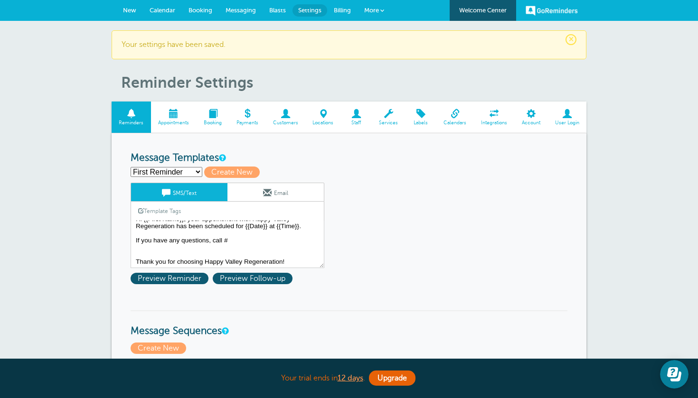
scroll to position [8, 0]
select select "159492"
type input "Third Reminder"
type textarea "{{First Name}}, your appointment with Happy Valley Regeneration is [DATE] at {{…"
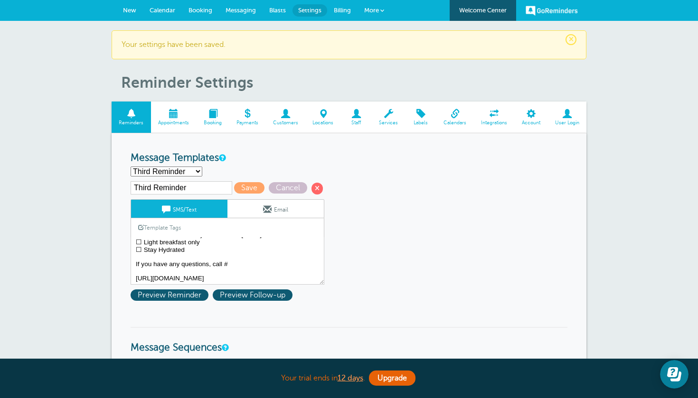
scroll to position [0, 0]
click at [671, 373] on icon "Open Learn | Contact Us" at bounding box center [672, 372] width 11 height 10
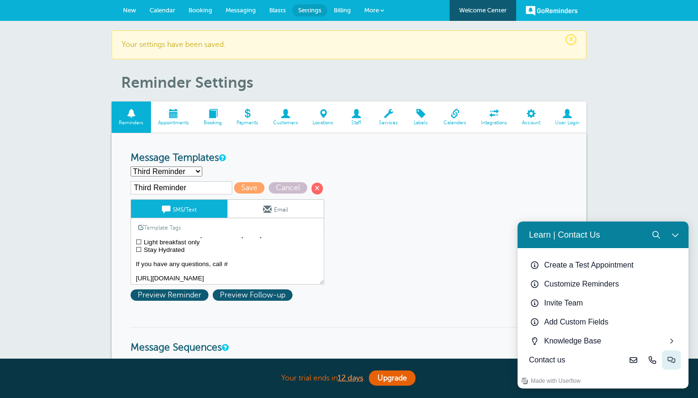
click at [669, 360] on icon "Live-chat" at bounding box center [671, 360] width 8 height 8
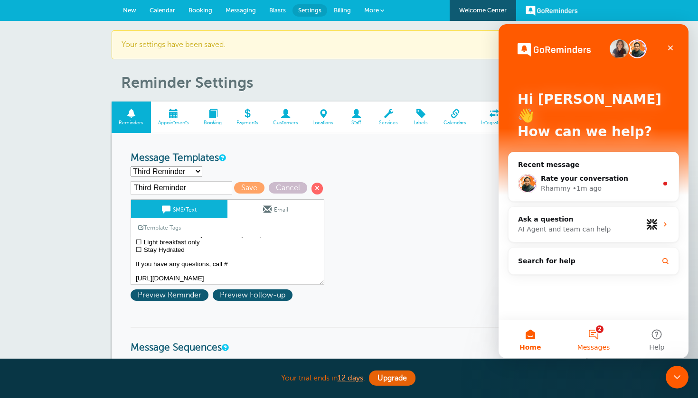
click at [592, 336] on button "2 Messages" at bounding box center [592, 339] width 63 height 38
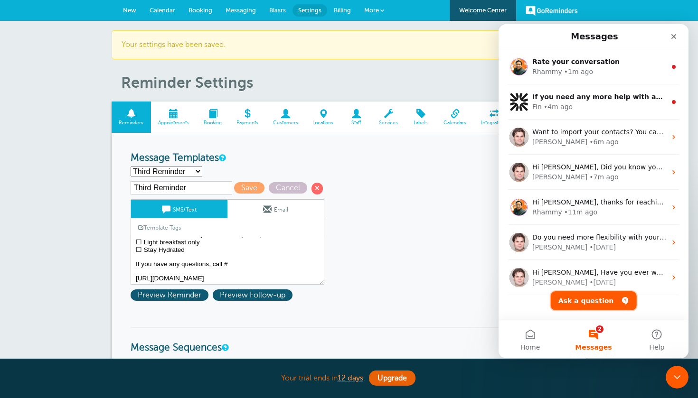
click at [594, 301] on button "Ask a question" at bounding box center [594, 300] width 86 height 19
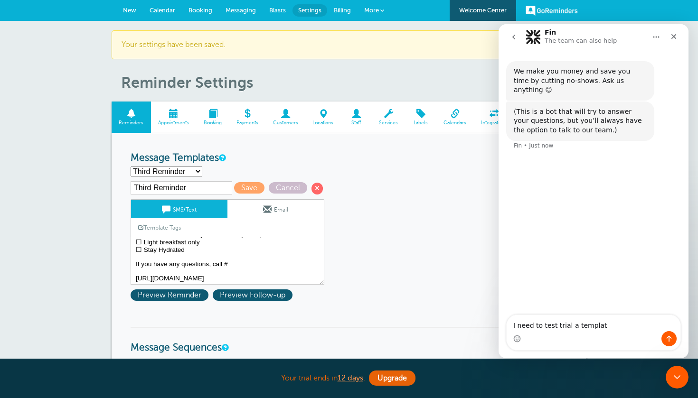
type textarea "I need to test trial a template"
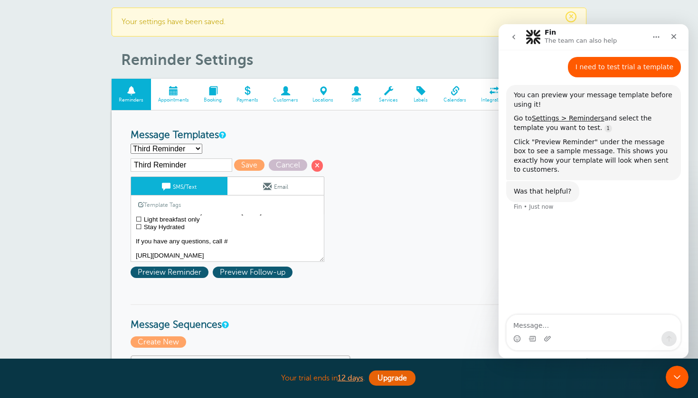
scroll to position [24, 0]
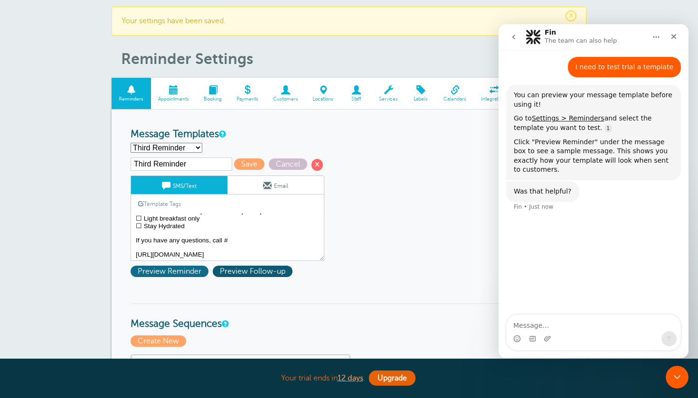
click at [180, 270] on span "Preview Reminder" at bounding box center [170, 271] width 78 height 11
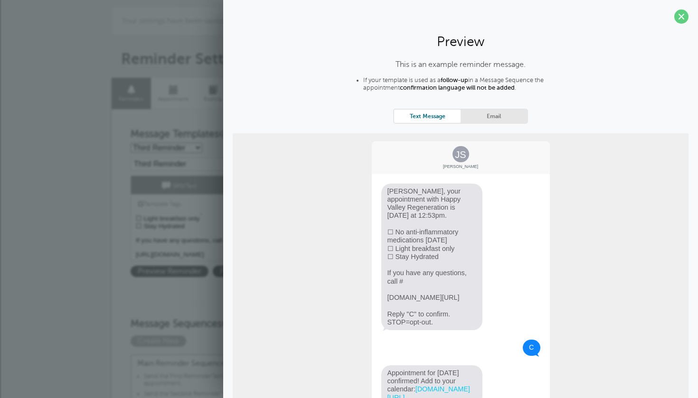
scroll to position [0, 0]
click at [678, 19] on span at bounding box center [681, 16] width 14 height 14
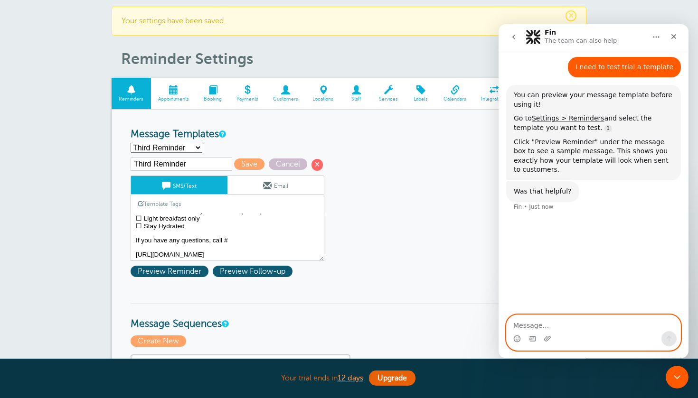
click at [522, 323] on textarea "Message…" at bounding box center [593, 323] width 174 height 16
type textarea "I"
type textarea "no I want to see it on my phone"
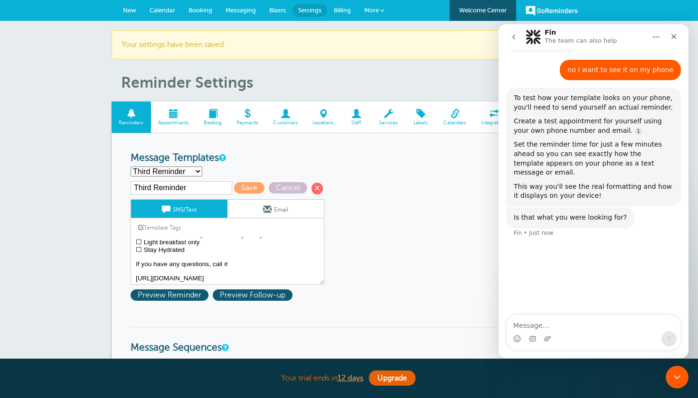
click at [134, 9] on span "New" at bounding box center [129, 10] width 13 height 7
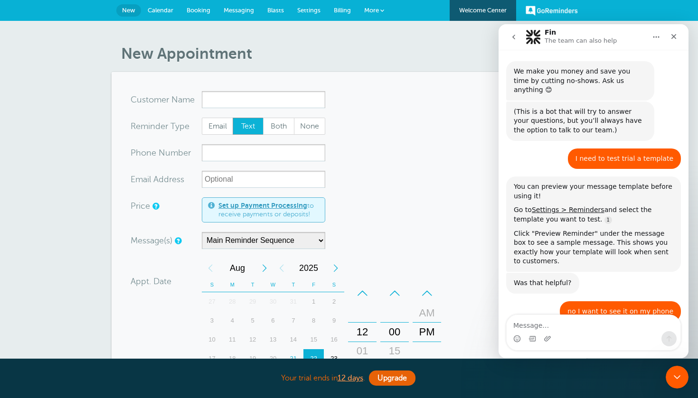
scroll to position [149, 0]
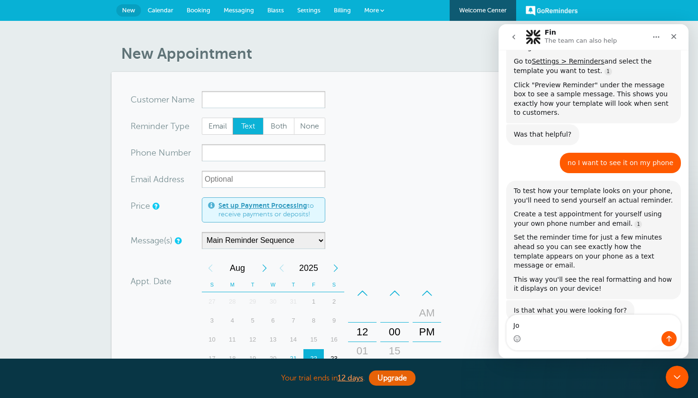
type textarea "J"
click at [213, 101] on input "x-no-autofill" at bounding box center [263, 99] width 123 height 17
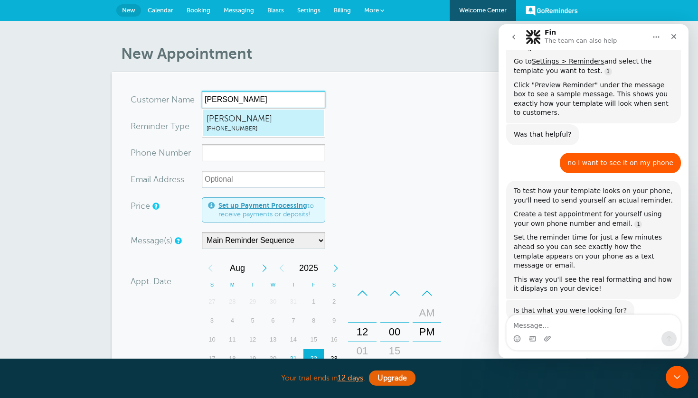
click at [281, 131] on span "(435) 237-1733" at bounding box center [263, 129] width 114 height 8
type input "JoshDuncan4352371733"
type input "Josh Duncan"
type input "(435) 237-1733"
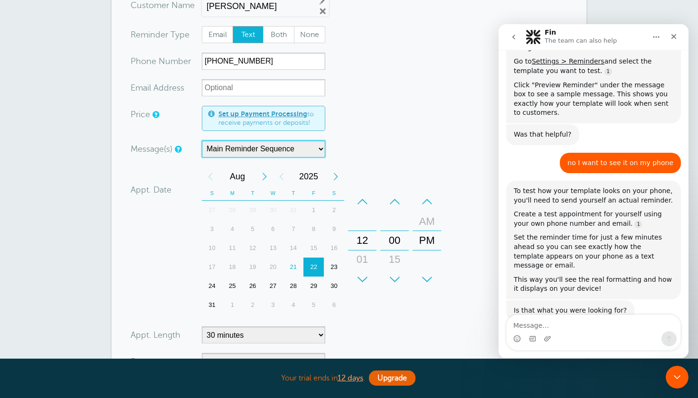
scroll to position [93, 0]
click at [329, 264] on div "23" at bounding box center [334, 268] width 20 height 19
click at [293, 287] on div "28" at bounding box center [293, 287] width 20 height 19
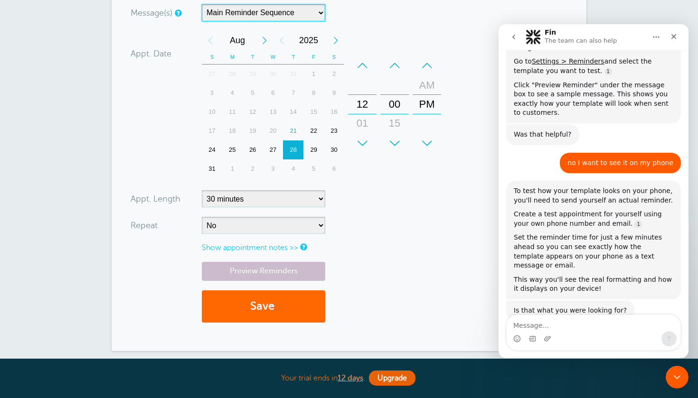
scroll to position [236, 0]
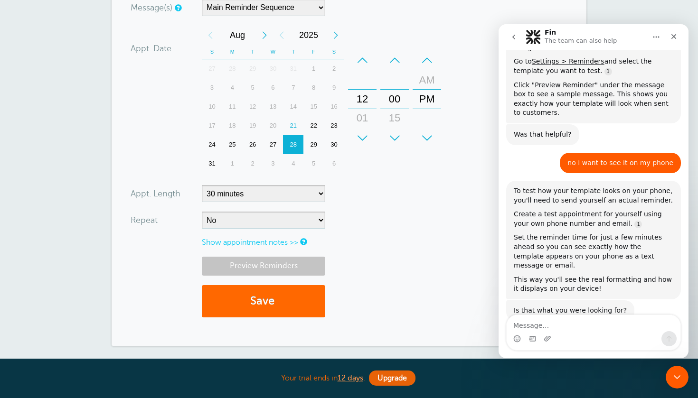
click at [272, 261] on link "Preview Reminders" at bounding box center [263, 266] width 123 height 19
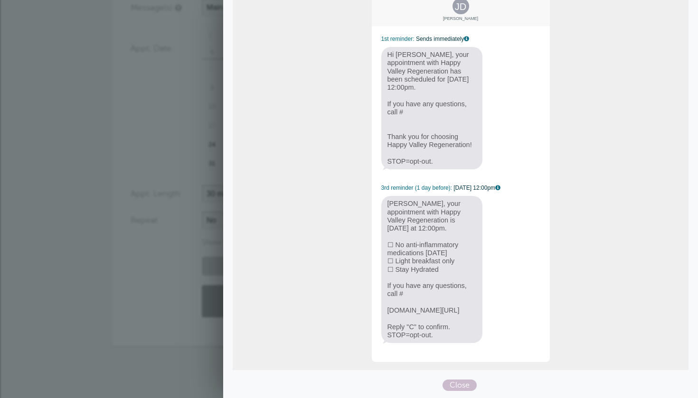
scroll to position [103, 0]
click at [455, 383] on span "Close" at bounding box center [459, 385] width 34 height 11
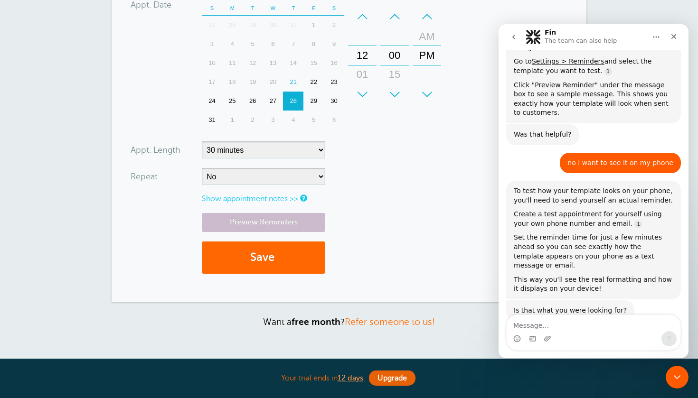
scroll to position [304, 0]
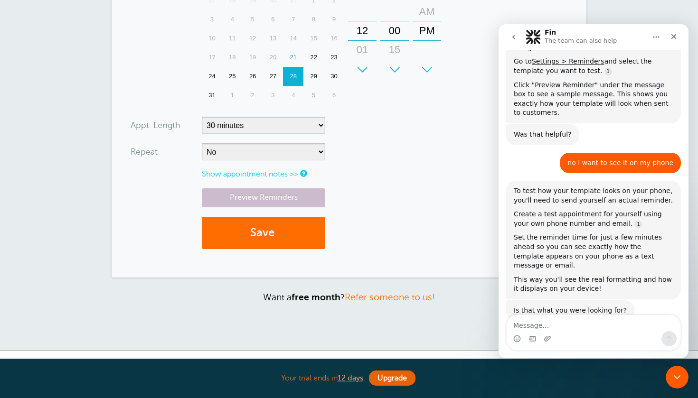
click at [299, 233] on button "Save" at bounding box center [263, 233] width 123 height 33
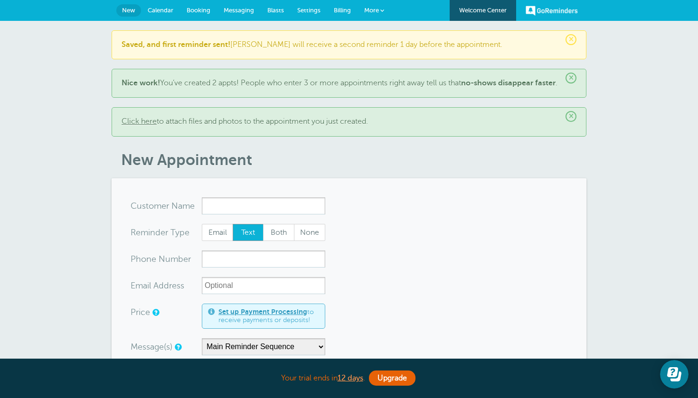
click at [301, 9] on span "Settings" at bounding box center [308, 10] width 23 height 7
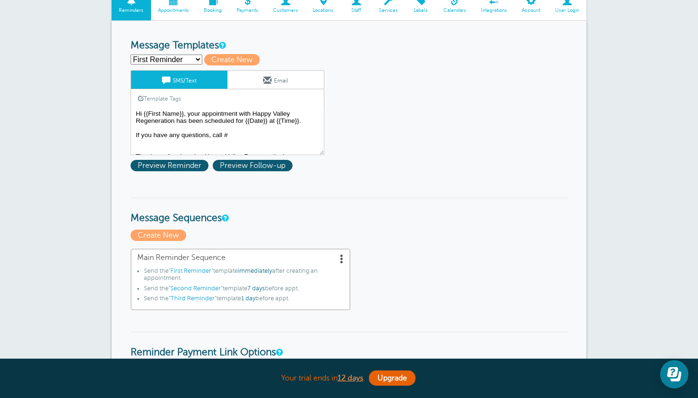
scroll to position [120, 0]
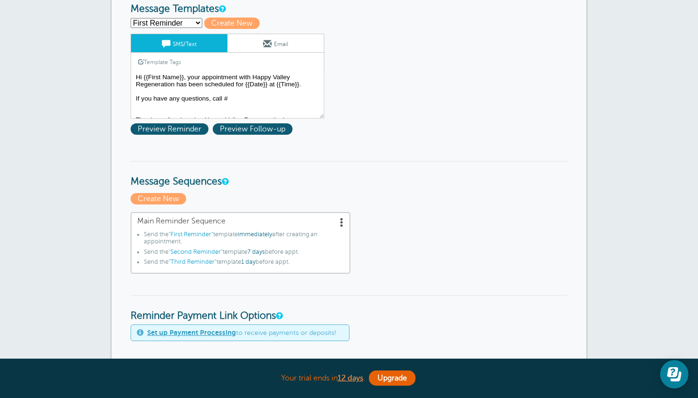
click at [343, 224] on span at bounding box center [341, 221] width 9 height 9
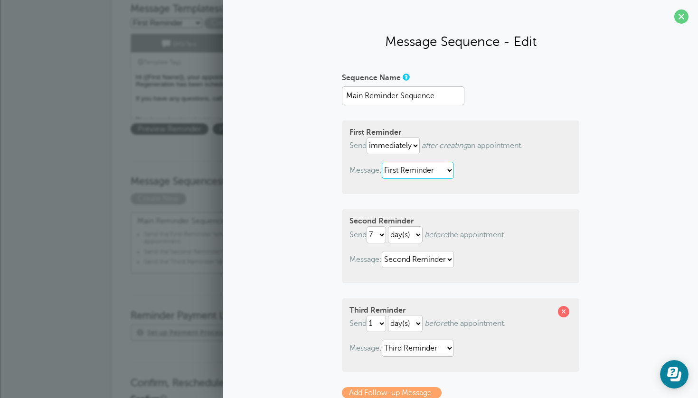
select select "159492"
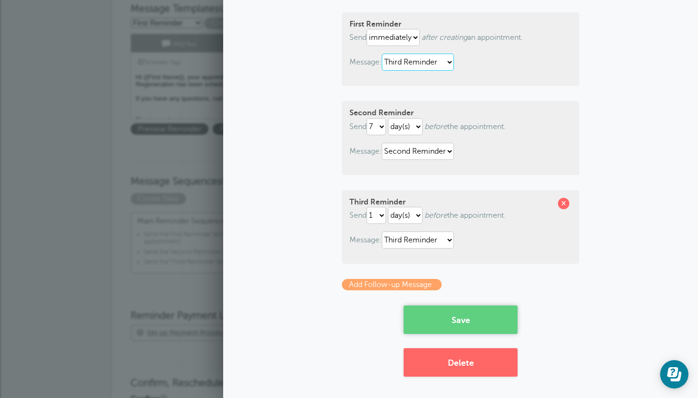
scroll to position [108, 0]
click at [439, 318] on button "Save" at bounding box center [460, 320] width 114 height 28
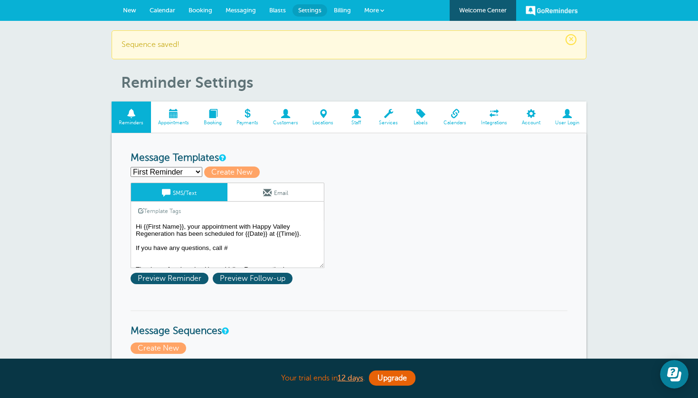
click at [131, 12] on span "New" at bounding box center [129, 10] width 13 height 7
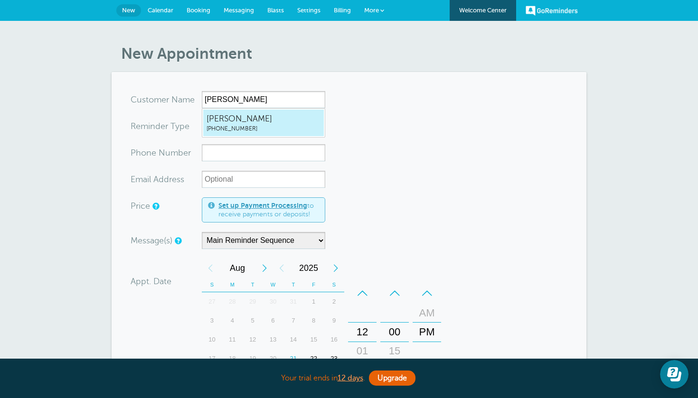
click at [266, 117] on span "[PERSON_NAME]" at bounding box center [263, 119] width 114 height 12
type input "JoshDuncan4352371733"
type input "[PERSON_NAME]"
type input "[PHONE_NUMBER]"
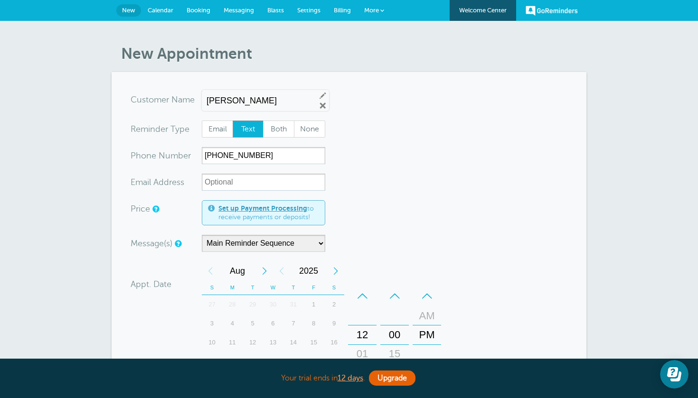
click at [265, 102] on input "[PERSON_NAME]" at bounding box center [257, 101] width 102 height 10
type input "J"
click at [318, 106] on link "Remove" at bounding box center [322, 106] width 9 height 9
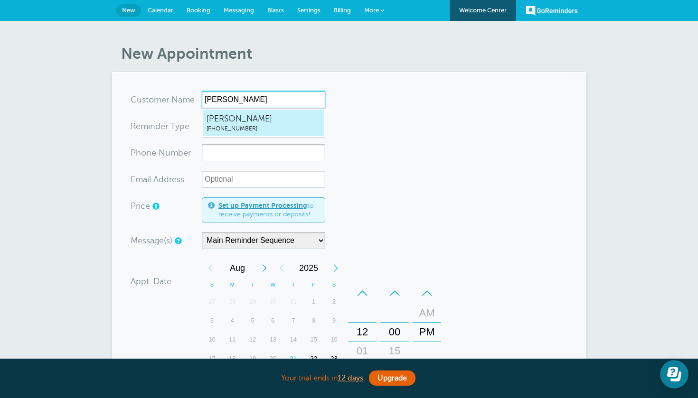
click at [284, 127] on span "[PHONE_NUMBER]" at bounding box center [263, 129] width 114 height 8
type input "JoshDuncan4352371733"
type input "[PERSON_NAME]"
type input "[PHONE_NUMBER]"
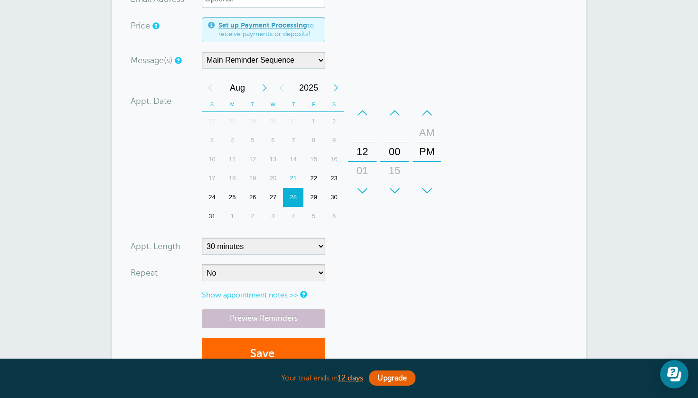
scroll to position [186, 0]
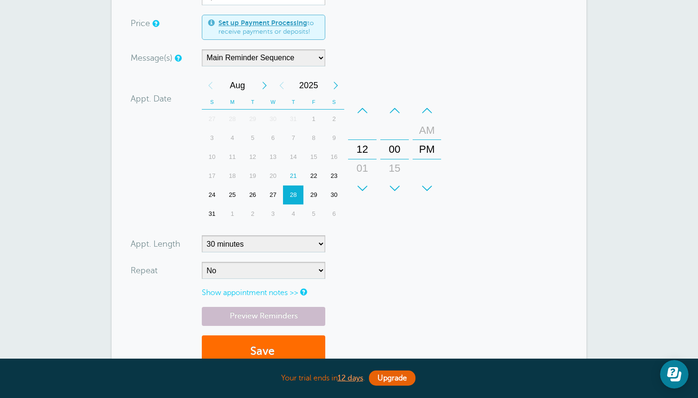
click at [283, 348] on button "Save" at bounding box center [263, 352] width 123 height 33
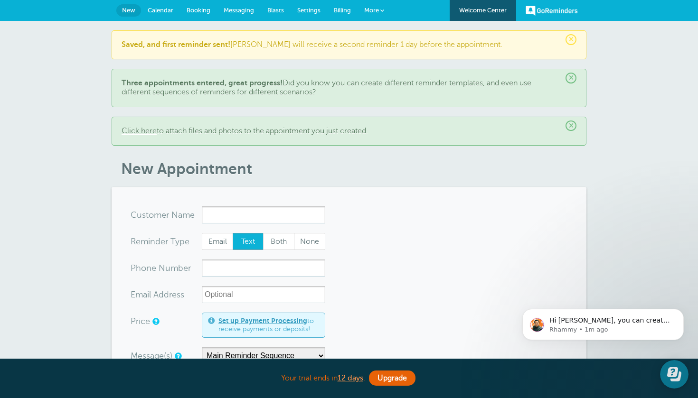
click at [310, 9] on span "Settings" at bounding box center [308, 10] width 23 height 7
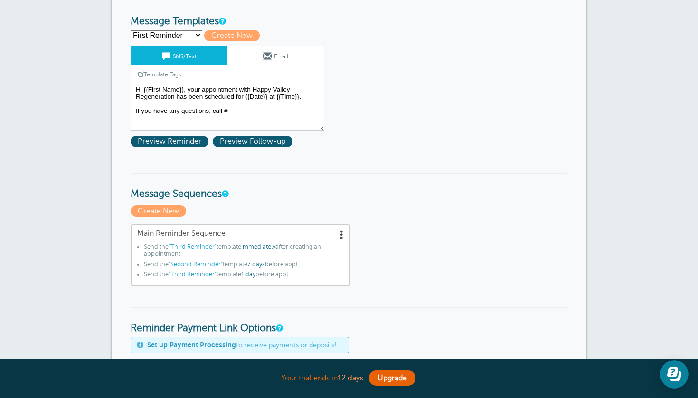
scroll to position [111, 0]
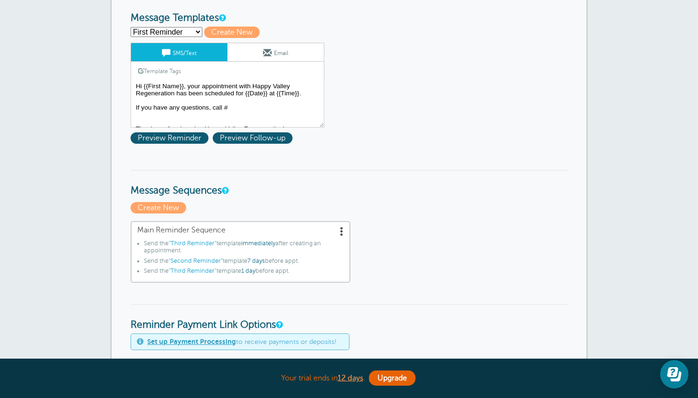
click at [342, 230] on span at bounding box center [341, 230] width 9 height 9
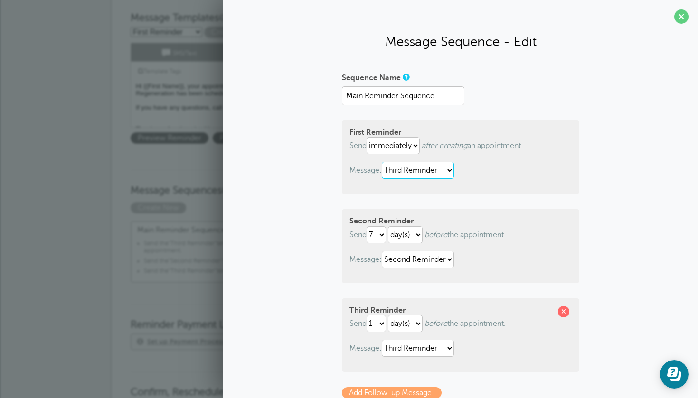
select select "159489"
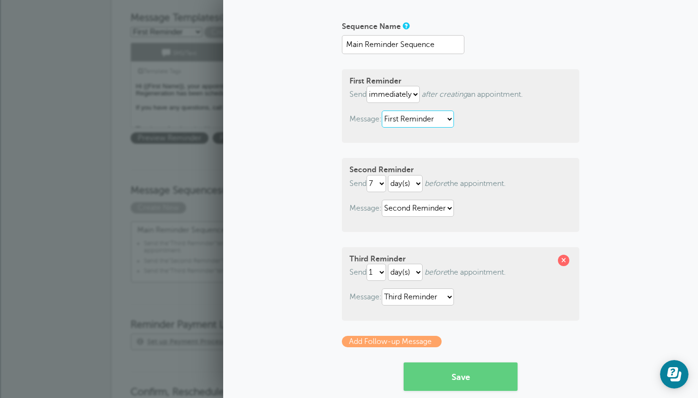
scroll to position [59, 0]
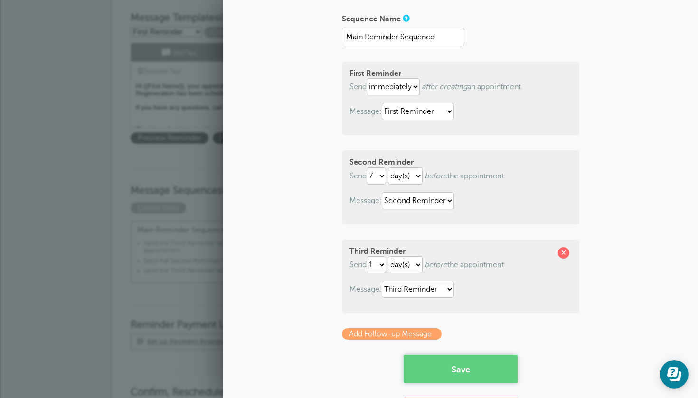
click at [437, 372] on button "Save" at bounding box center [460, 369] width 114 height 28
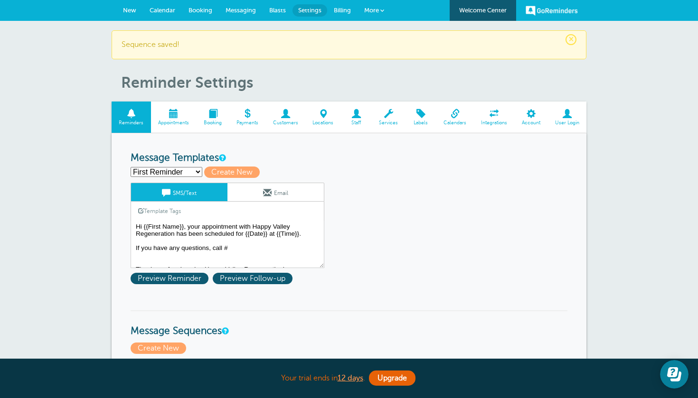
select select "159492"
type input "Third Reminder"
type textarea "{{First Name}}, your appointment with Happy Valley Regeneration is [DATE] at {{…"
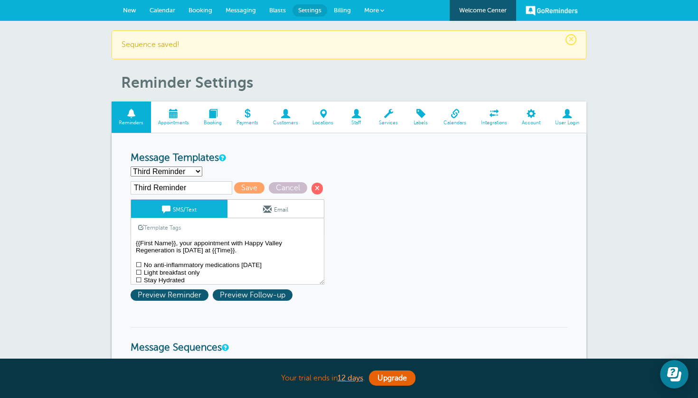
select select "159489"
type input "First Reminder"
type textarea "Hi {{First Name}}, your appointment with Happy Valley Regeneration has been sch…"
